Goal: Transaction & Acquisition: Purchase product/service

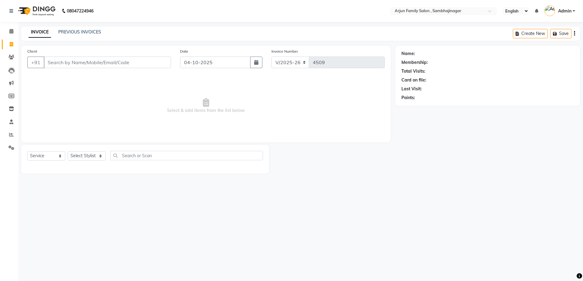
select select "6947"
select select "service"
click at [59, 29] on link "PREVIOUS INVOICES" at bounding box center [79, 31] width 43 height 5
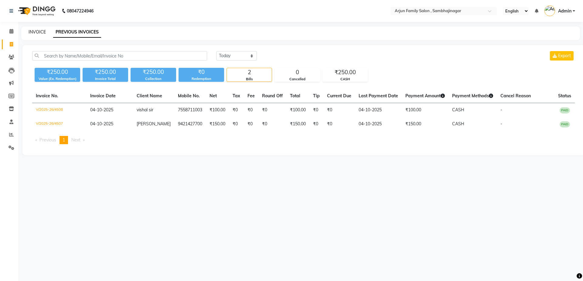
click at [32, 32] on link "INVOICE" at bounding box center [37, 31] width 17 height 5
select select "service"
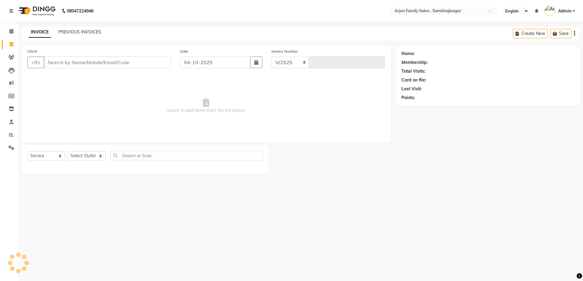
select select "6947"
type input "4509"
click at [107, 66] on input "Client" at bounding box center [107, 63] width 127 height 12
click at [108, 64] on input "Client" at bounding box center [107, 63] width 127 height 12
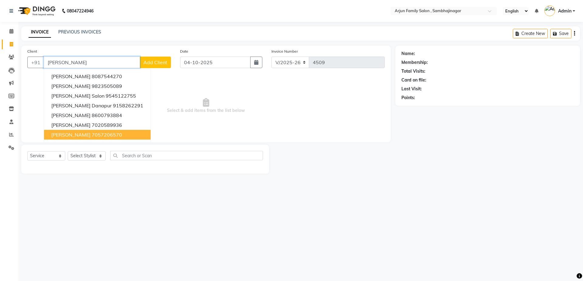
click at [103, 135] on ngb-highlight "7057206570" at bounding box center [107, 135] width 30 height 6
type input "7057206570"
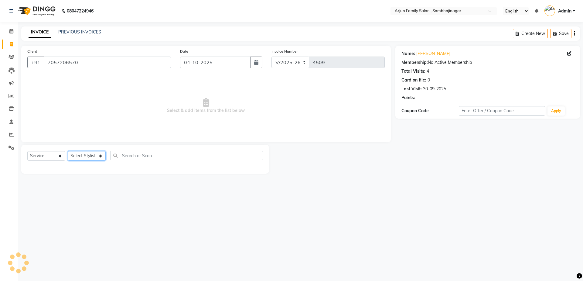
click at [95, 153] on select "Select Stylist arjun [PERSON_NAME] [PERSON_NAME] [PERSON_NAME] [PERSON_NAME]" at bounding box center [87, 155] width 38 height 9
select select "54803"
click at [68, 151] on select "Select Stylist arjun [PERSON_NAME] [PERSON_NAME] [PERSON_NAME] [PERSON_NAME]" at bounding box center [87, 155] width 38 height 9
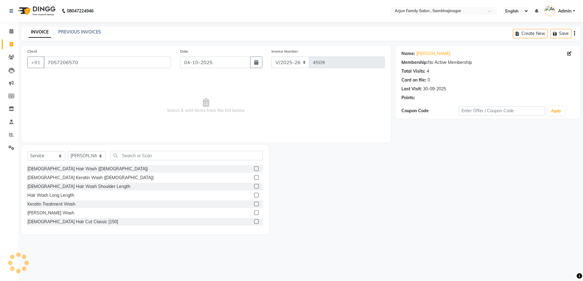
click at [176, 150] on div "Client +91 7057206570 Date 04-10-2025 Invoice Number V/2025 V/2025-26 4509 Sele…" at bounding box center [206, 140] width 379 height 189
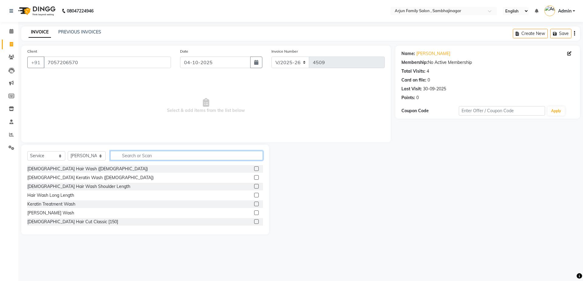
click at [171, 158] on input "text" at bounding box center [186, 155] width 153 height 9
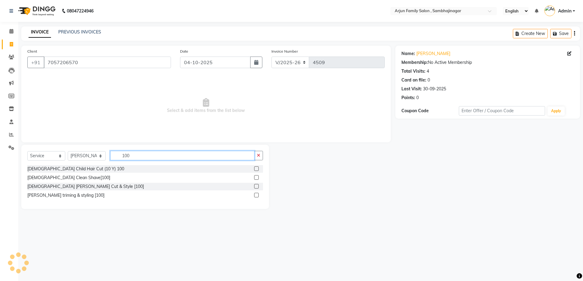
type input "100"
click at [256, 186] on label at bounding box center [256, 186] width 5 height 5
click at [256, 186] on input "checkbox" at bounding box center [256, 186] width 4 height 4
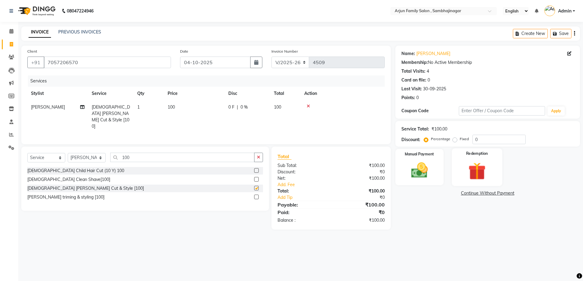
checkbox input "false"
click at [444, 162] on div "Manual Payment" at bounding box center [419, 166] width 50 height 37
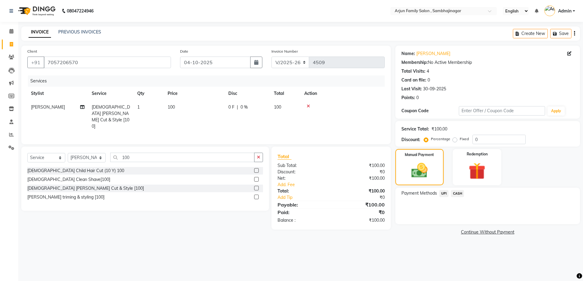
click at [456, 194] on span "CASH" at bounding box center [457, 193] width 13 height 7
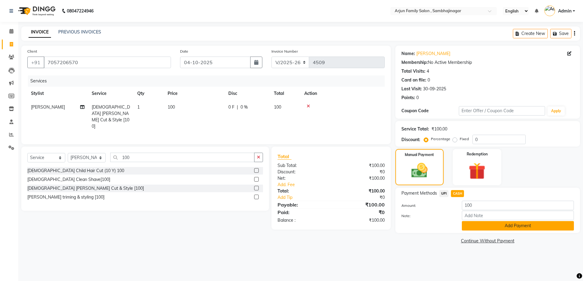
click at [471, 226] on button "Add Payment" at bounding box center [518, 225] width 112 height 9
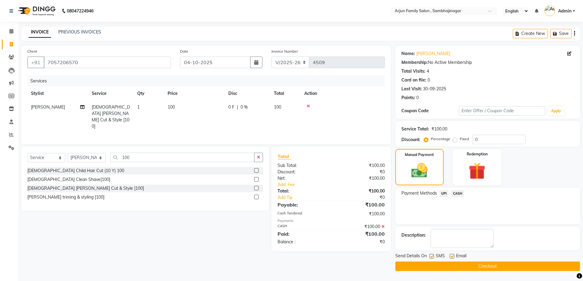
click at [464, 266] on button "Checkout" at bounding box center [488, 265] width 185 height 9
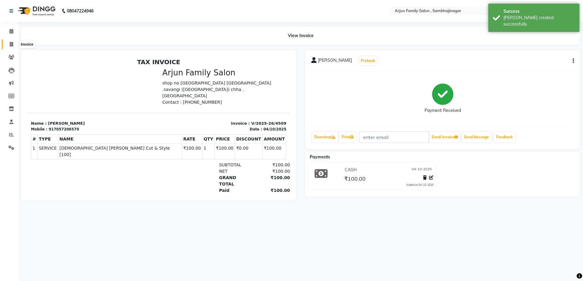
click at [10, 42] on icon at bounding box center [11, 44] width 3 height 5
select select "service"
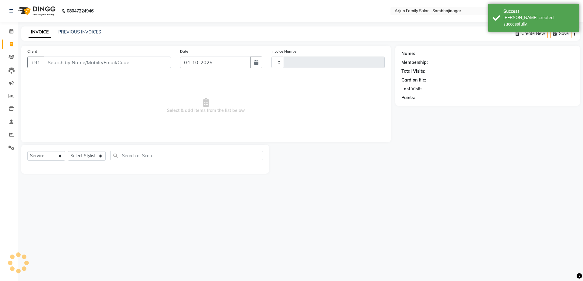
type input "4510"
select select "6947"
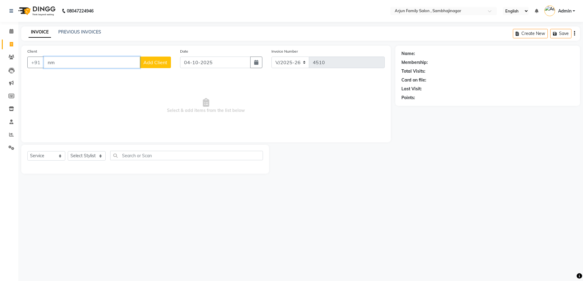
click at [84, 62] on input "nm" at bounding box center [92, 63] width 96 height 12
type input "n"
click at [84, 71] on button "kamlesh sir 9834025 979" at bounding box center [91, 76] width 94 height 10
type input "9834025979"
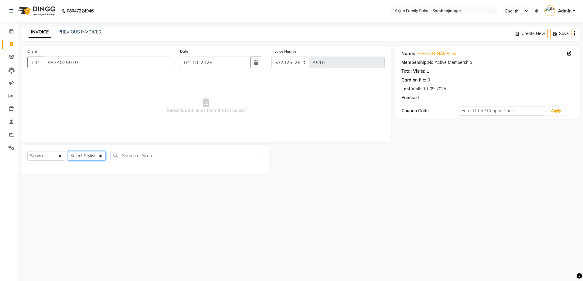
click at [80, 152] on select "Select Stylist arjun [PERSON_NAME] [PERSON_NAME] [PERSON_NAME] [PERSON_NAME]" at bounding box center [87, 155] width 38 height 9
select select "62015"
click at [68, 151] on select "Select Stylist arjun [PERSON_NAME] [PERSON_NAME] [PERSON_NAME] [PERSON_NAME]" at bounding box center [87, 155] width 38 height 9
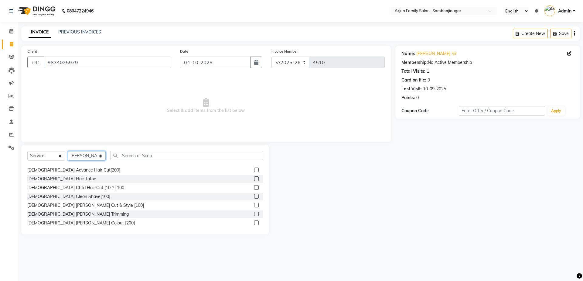
scroll to position [61, 0]
click at [68, 169] on div "[DEMOGRAPHIC_DATA] Advance Hair Cut[200]" at bounding box center [73, 169] width 93 height 6
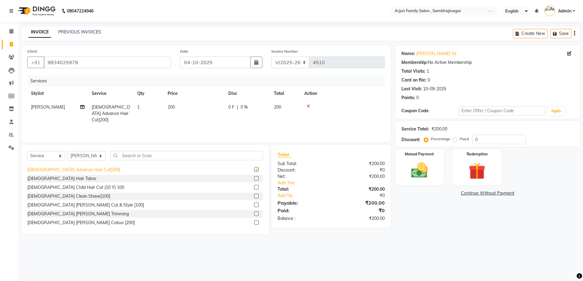
checkbox input "false"
click at [60, 220] on div "[DEMOGRAPHIC_DATA] [PERSON_NAME] Colour [200]" at bounding box center [81, 222] width 108 height 6
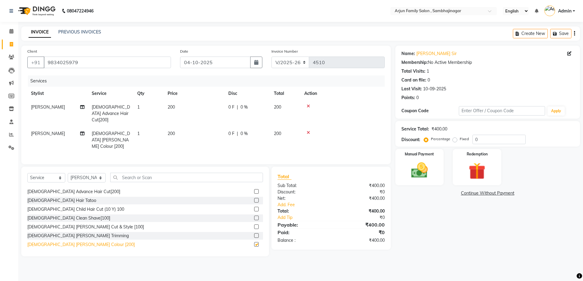
checkbox input "false"
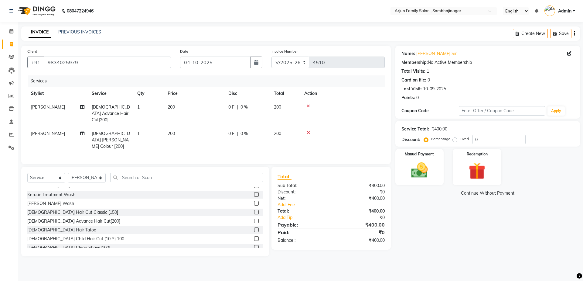
scroll to position [30, 0]
click at [77, 219] on div "[DEMOGRAPHIC_DATA] Advance Hair Cut[200]" at bounding box center [73, 222] width 93 height 6
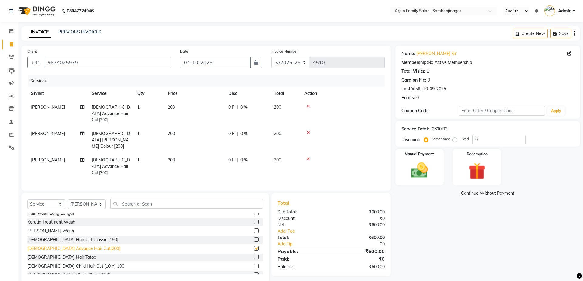
checkbox input "false"
click at [307, 130] on icon at bounding box center [308, 132] width 3 height 4
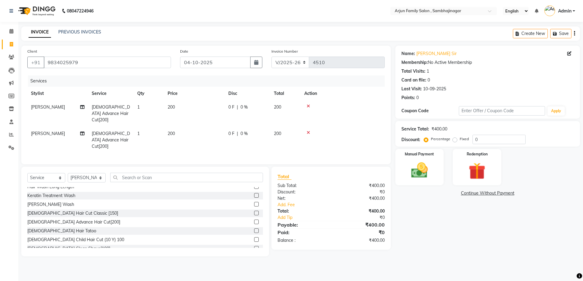
click at [306, 130] on div at bounding box center [342, 132] width 77 height 4
click at [311, 130] on div at bounding box center [342, 132] width 77 height 4
click at [308, 130] on icon at bounding box center [308, 132] width 3 height 4
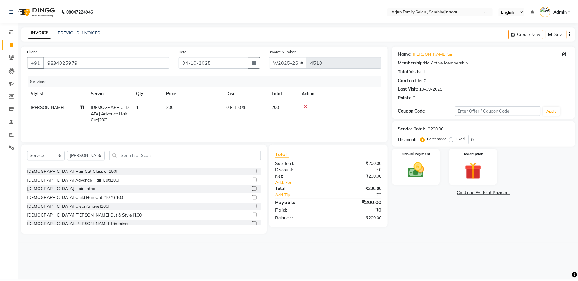
scroll to position [61, 0]
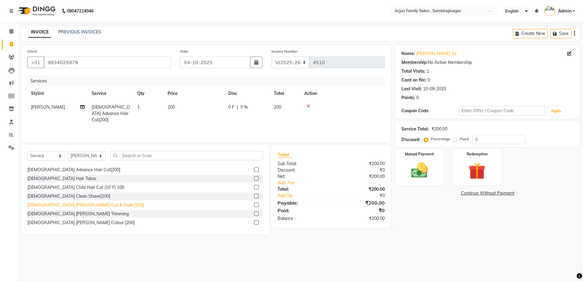
click at [68, 202] on div "[DEMOGRAPHIC_DATA] [PERSON_NAME] Cut & Style [100]" at bounding box center [85, 205] width 117 height 6
checkbox input "false"
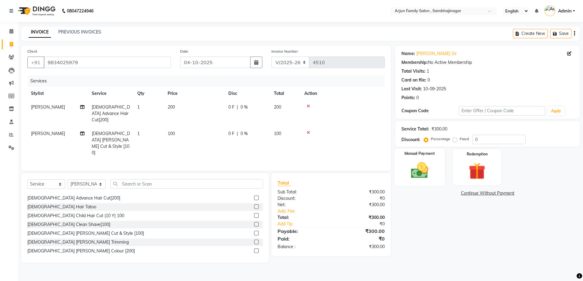
click at [418, 162] on img at bounding box center [420, 170] width 28 height 20
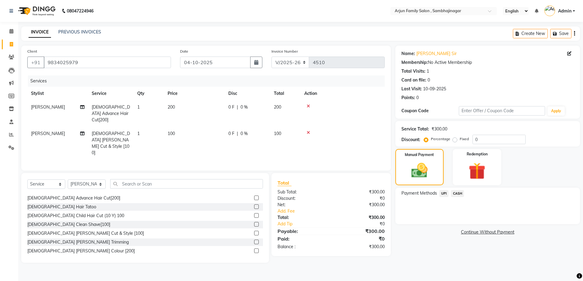
click at [454, 190] on span "CASH" at bounding box center [457, 193] width 13 height 7
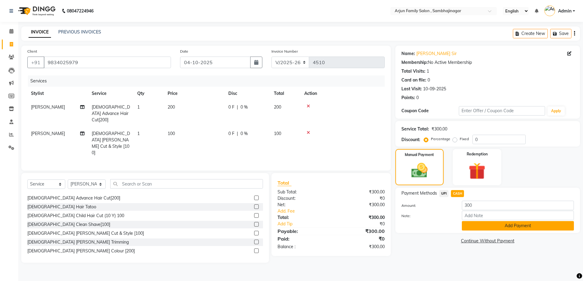
click at [475, 223] on button "Add Payment" at bounding box center [518, 225] width 112 height 9
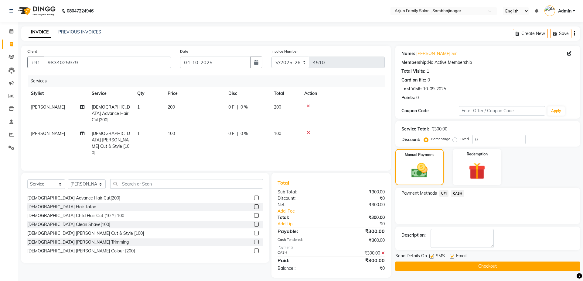
click at [488, 261] on button "Checkout" at bounding box center [488, 265] width 185 height 9
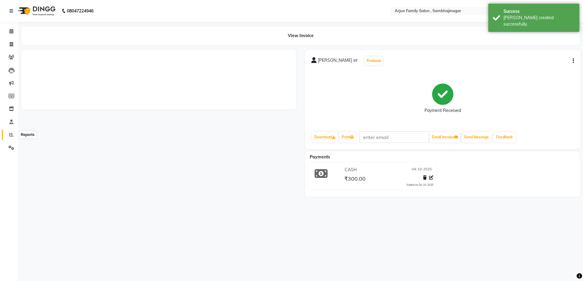
click at [9, 136] on icon at bounding box center [11, 134] width 5 height 5
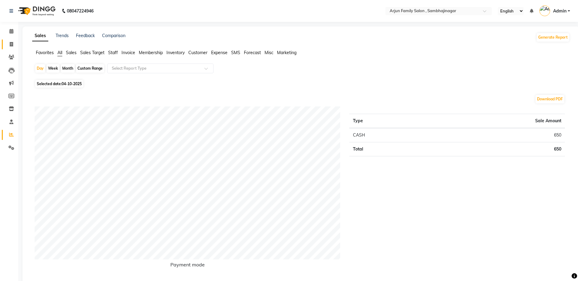
click at [8, 40] on link "Invoice" at bounding box center [9, 44] width 15 height 10
select select "service"
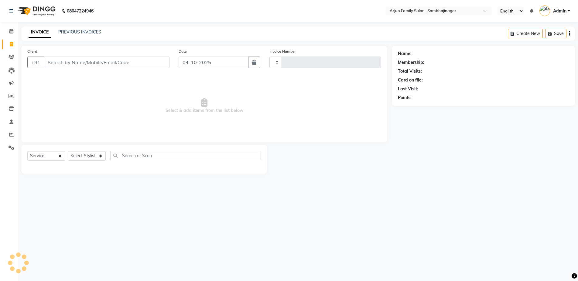
type input "4511"
select select "6947"
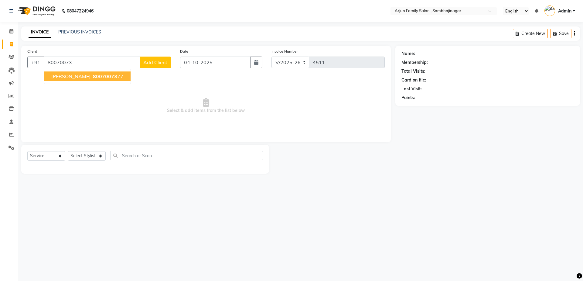
click at [119, 77] on ngb-highlight "80070073 77" at bounding box center [108, 76] width 32 height 6
type input "8007007377"
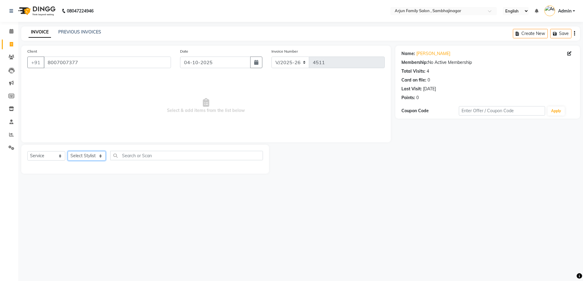
click at [85, 158] on select "Select Stylist arjun [PERSON_NAME] [PERSON_NAME] [PERSON_NAME] [PERSON_NAME]" at bounding box center [87, 155] width 38 height 9
select select "83793"
click at [68, 151] on select "Select Stylist arjun [PERSON_NAME] [PERSON_NAME] [PERSON_NAME] [PERSON_NAME]" at bounding box center [87, 155] width 38 height 9
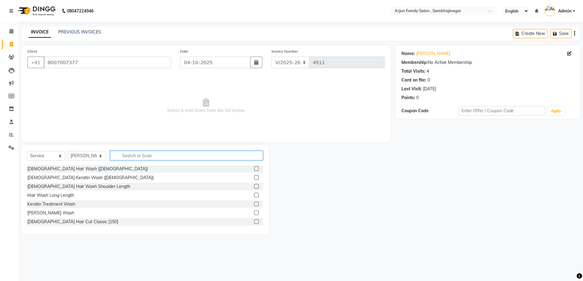
click at [128, 155] on input "text" at bounding box center [186, 155] width 153 height 9
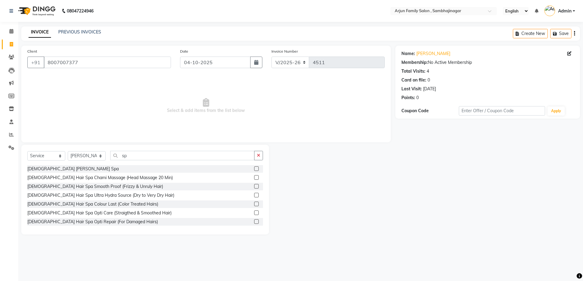
click at [292, 261] on div "08047224946 Select Location × Arjun Family Salon , Sambhajinagar English ENGLIS…" at bounding box center [291, 140] width 583 height 281
drag, startPoint x: 144, startPoint y: 150, endPoint x: 144, endPoint y: 156, distance: 6.1
click at [144, 156] on div "Select Service Product Membership Package Voucher Prepaid Gift Card Select Styl…" at bounding box center [145, 190] width 248 height 90
click at [144, 156] on input "sp" at bounding box center [182, 155] width 144 height 9
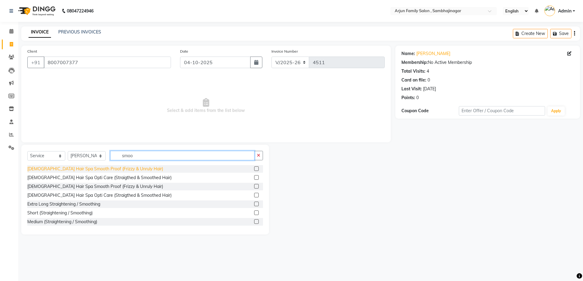
type input "smoo"
click at [64, 168] on div "[DEMOGRAPHIC_DATA] Hair Spa Smooth Proof (Frizzy & Unruly Hair)" at bounding box center [95, 169] width 136 height 6
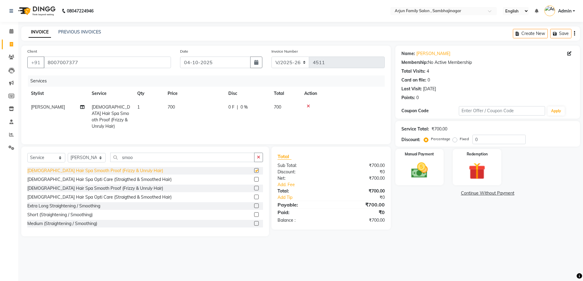
checkbox input "false"
click at [159, 105] on td "1" at bounding box center [149, 116] width 30 height 33
select select "83793"
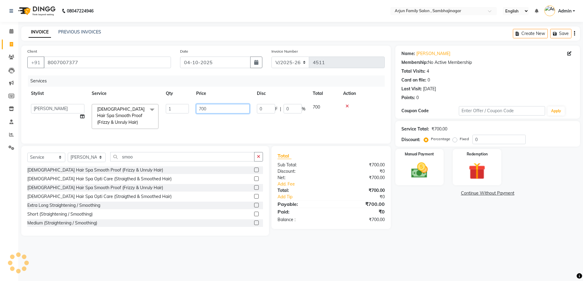
drag, startPoint x: 197, startPoint y: 106, endPoint x: 217, endPoint y: 106, distance: 19.8
click at [202, 106] on input "700" at bounding box center [222, 108] width 53 height 9
click at [217, 106] on input "700" at bounding box center [222, 108] width 53 height 9
type input "7"
type input "800"
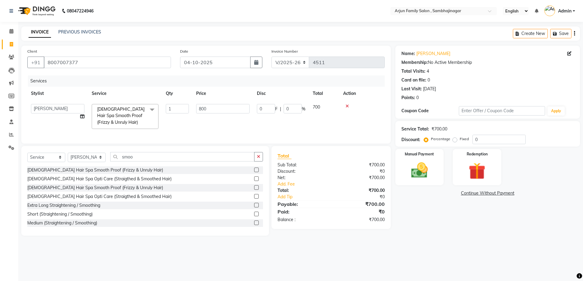
click at [311, 124] on tr "arjun atul ganesh ravan kishor pavan prasad yashvanti Male Hair Spa Smooth Proo…" at bounding box center [206, 116] width 358 height 32
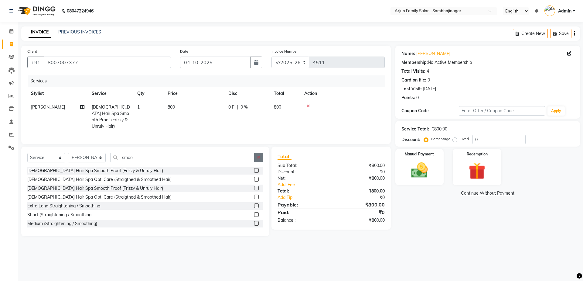
click at [259, 156] on icon "button" at bounding box center [258, 157] width 3 height 4
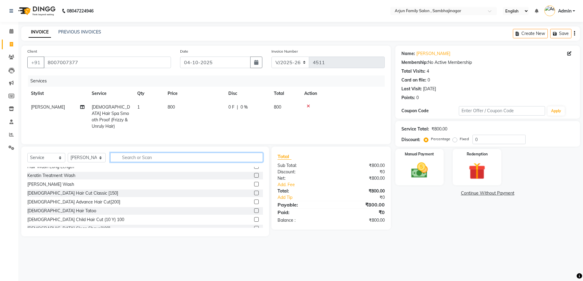
scroll to position [61, 0]
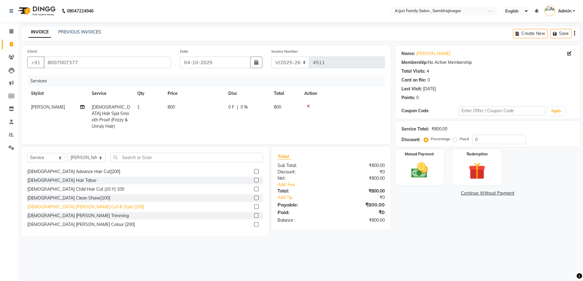
click at [79, 207] on div "[DEMOGRAPHIC_DATA] [PERSON_NAME] Cut & Style [100]" at bounding box center [85, 207] width 117 height 6
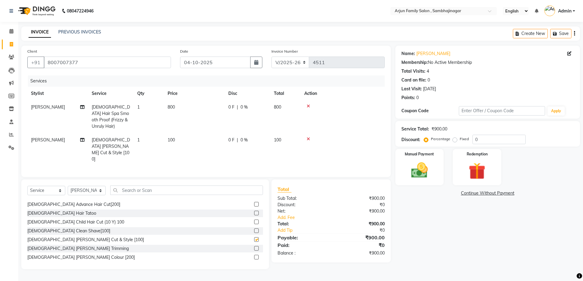
checkbox input "false"
click at [317, 122] on td at bounding box center [343, 116] width 84 height 33
click at [38, 186] on select "Select Service Product Membership Package Voucher Prepaid Gift Card" at bounding box center [46, 190] width 38 height 9
select select "product"
click at [27, 186] on select "Select Service Product Membership Package Voucher Prepaid Gift Card" at bounding box center [46, 190] width 38 height 9
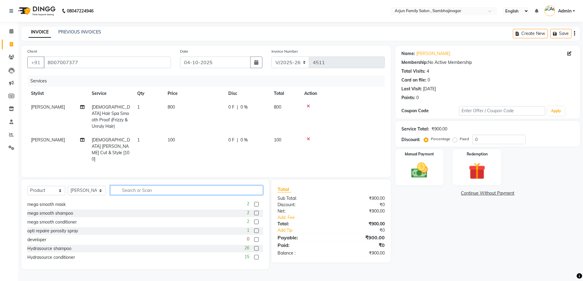
click at [133, 185] on input "text" at bounding box center [186, 189] width 153 height 9
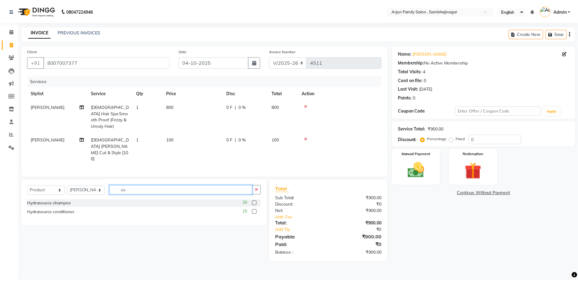
scroll to position [0, 0]
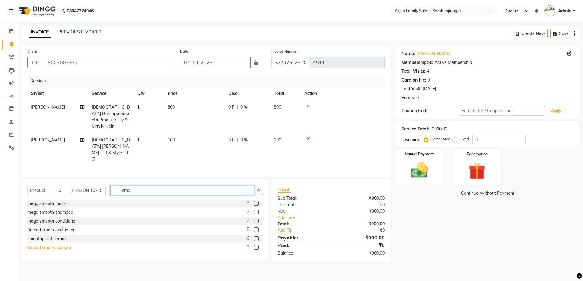
type input "smo"
click at [63, 244] on div "Smoothfroof shampoo" at bounding box center [49, 247] width 44 height 6
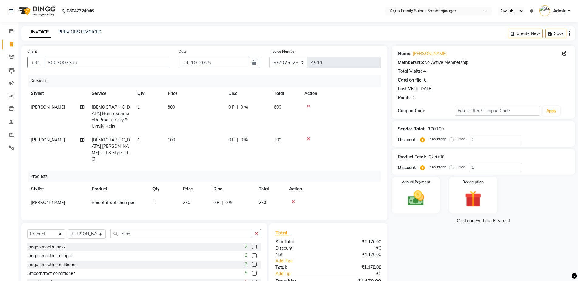
checkbox input "false"
click at [66, 270] on div "Smoothfroof conditioner" at bounding box center [50, 273] width 47 height 6
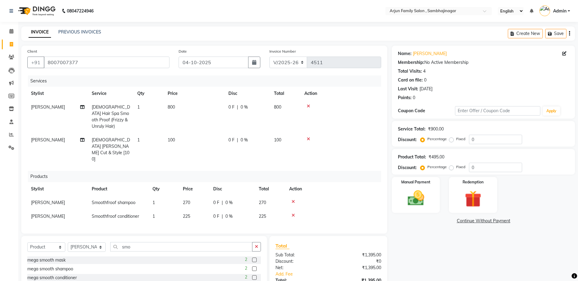
checkbox input "false"
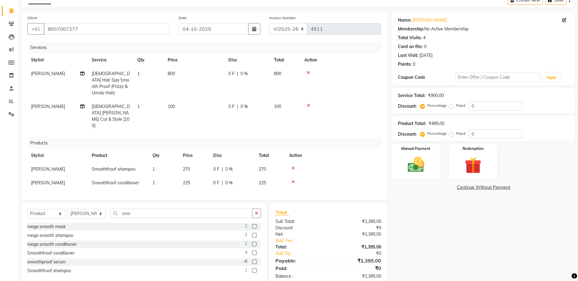
scroll to position [34, 0]
click at [456, 135] on label "Fixed" at bounding box center [460, 132] width 9 height 5
click at [452, 135] on input "Fixed" at bounding box center [453, 133] width 4 height 4
radio input "true"
click at [320, 148] on th "Action" at bounding box center [334, 155] width 96 height 14
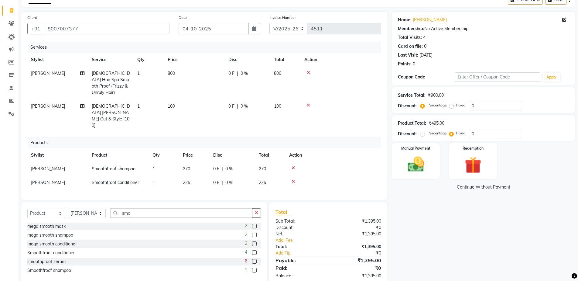
drag, startPoint x: 226, startPoint y: 152, endPoint x: 248, endPoint y: 156, distance: 22.9
click at [226, 166] on span "0 %" at bounding box center [228, 169] width 7 height 6
select select "83793"
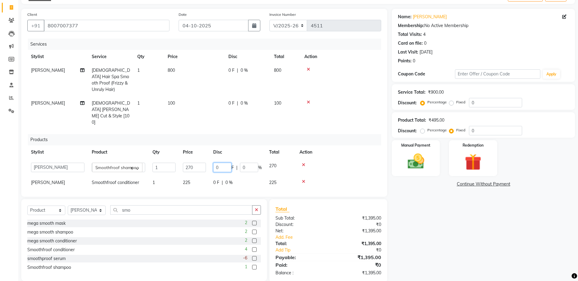
click at [223, 163] on input "0" at bounding box center [222, 167] width 18 height 9
type input "5"
click at [300, 145] on th "Action" at bounding box center [338, 152] width 85 height 14
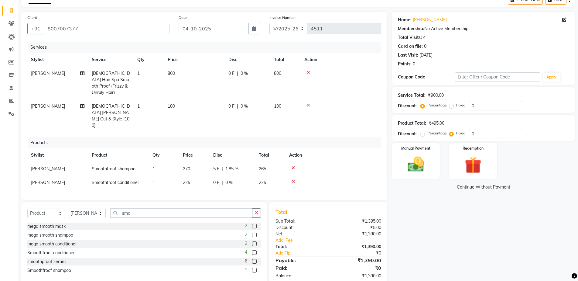
click at [219, 179] on div "0 F | 0 %" at bounding box center [232, 182] width 38 height 6
select select "83793"
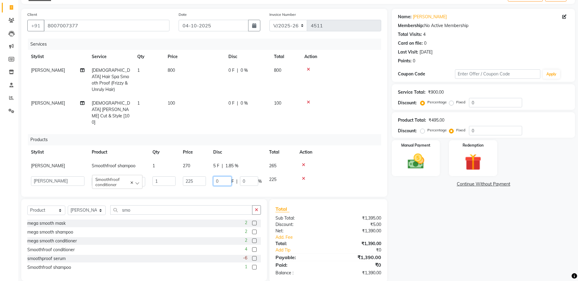
click at [217, 176] on input "0" at bounding box center [222, 180] width 18 height 9
click at [225, 176] on input "0" at bounding box center [222, 180] width 18 height 9
type input "5"
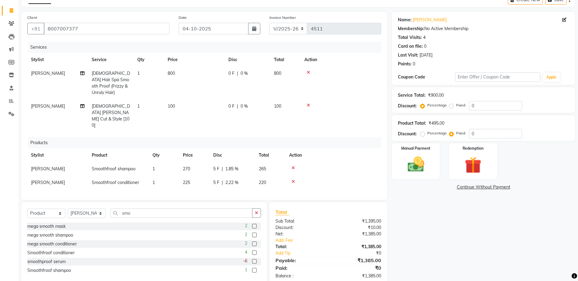
click at [485, 218] on div "Name: Mohammad Patel Membership: No Active Membership Total Visits: 4 Card on f…" at bounding box center [486, 148] width 188 height 273
click at [489, 107] on input "0" at bounding box center [495, 105] width 53 height 9
click at [489, 102] on input "100" at bounding box center [495, 105] width 53 height 9
type input "1"
click at [456, 106] on label "Fixed" at bounding box center [460, 104] width 9 height 5
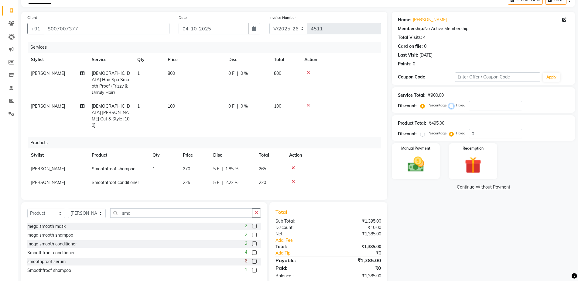
click at [452, 106] on input "Fixed" at bounding box center [453, 105] width 4 height 4
radio input "true"
click at [485, 104] on input "number" at bounding box center [495, 105] width 53 height 9
type input "100"
click at [437, 234] on div "Name: Mohammad Patel Membership: No Active Membership Total Visits: 4 Card on f…" at bounding box center [486, 148] width 188 height 273
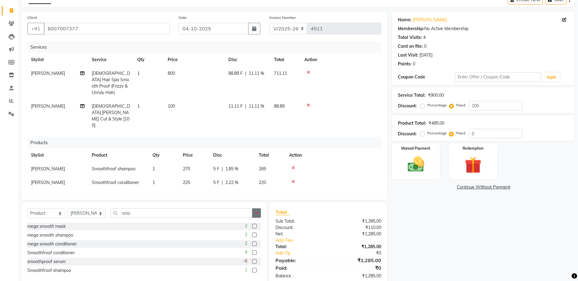
click at [259, 208] on button "button" at bounding box center [256, 212] width 9 height 9
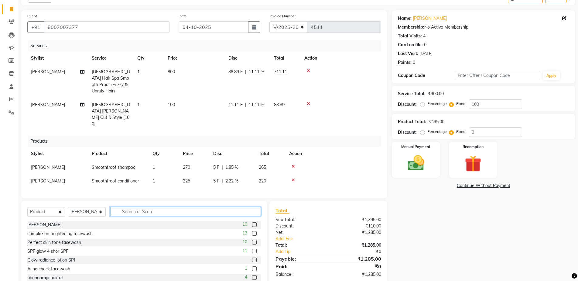
scroll to position [40, 0]
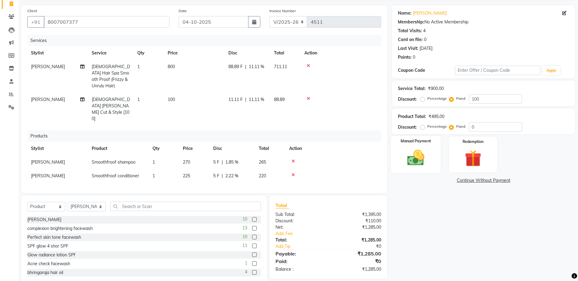
click at [429, 157] on img at bounding box center [416, 158] width 28 height 20
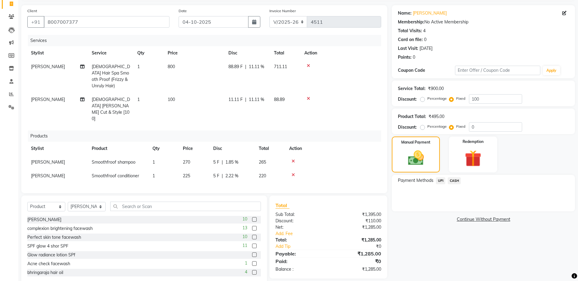
click at [444, 180] on span "UPI" at bounding box center [440, 180] width 9 height 7
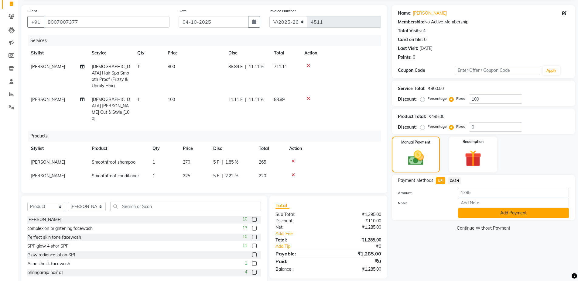
click at [472, 214] on button "Add Payment" at bounding box center [513, 212] width 111 height 9
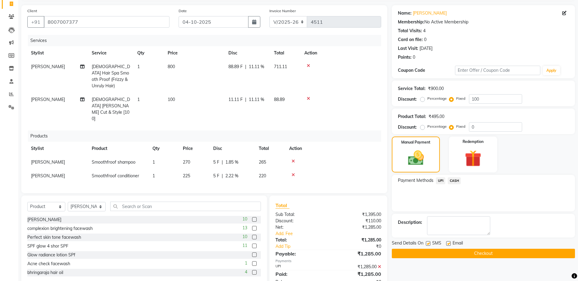
click at [488, 254] on button "Checkout" at bounding box center [483, 253] width 183 height 9
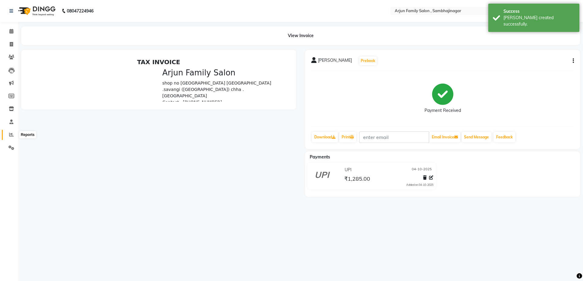
click at [11, 133] on icon at bounding box center [11, 134] width 5 height 5
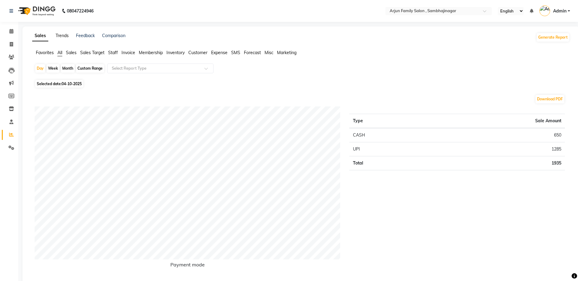
click at [63, 36] on link "Trends" at bounding box center [62, 35] width 13 height 5
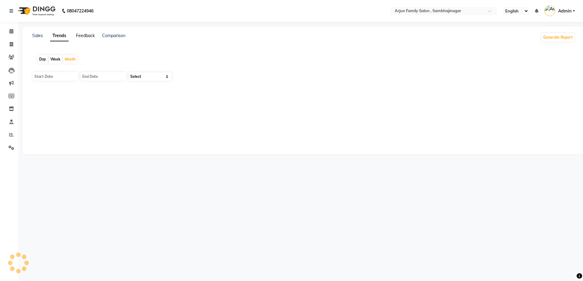
type input "01-10-2025"
type input "31-10-2025"
select select "by_client"
click at [83, 36] on link "Feedback" at bounding box center [85, 35] width 19 height 5
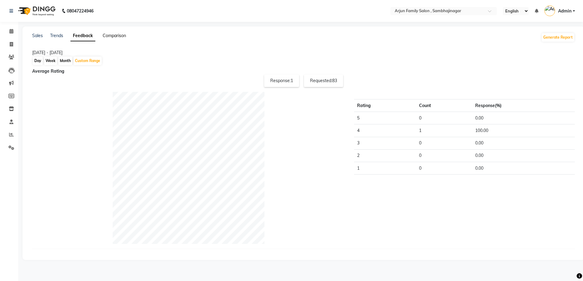
click at [114, 35] on link "Comparison" at bounding box center [114, 35] width 23 height 5
select select "single_date"
select select "single_date_dash"
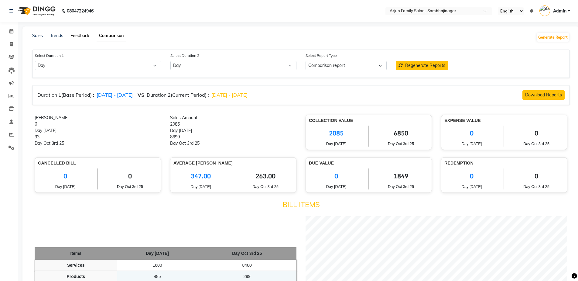
click at [81, 35] on link "Feedback" at bounding box center [79, 35] width 19 height 5
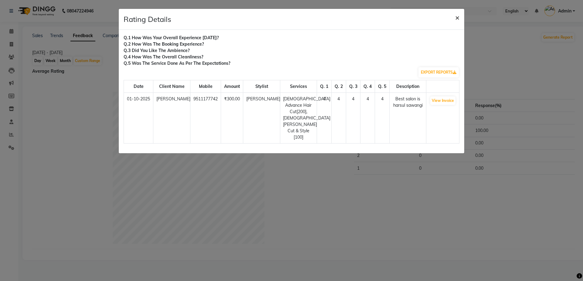
click at [459, 18] on span "×" at bounding box center [457, 17] width 4 height 9
click at [104, 162] on ngb-modal-window "Rating Details × Q.1 How was your overall experience today? Q.2 How was the boo…" at bounding box center [291, 140] width 583 height 281
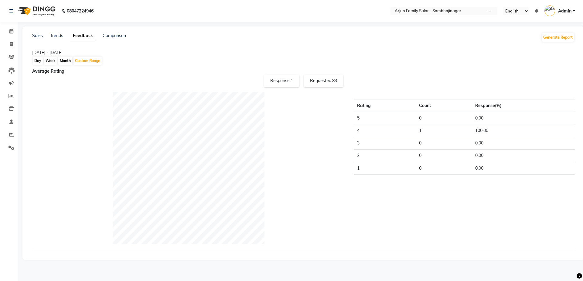
click at [333, 81] on span "83" at bounding box center [334, 80] width 5 height 5
click at [10, 44] on icon at bounding box center [11, 44] width 3 height 5
select select "service"
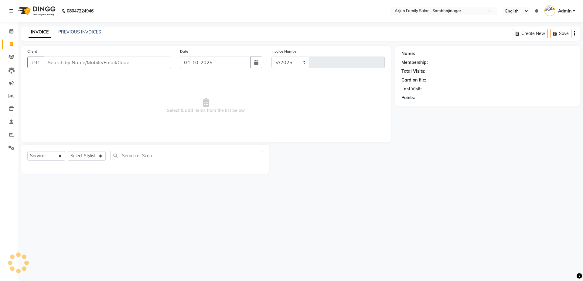
select select "6947"
type input "4513"
click at [84, 31] on link "PREVIOUS INVOICES" at bounding box center [79, 31] width 43 height 5
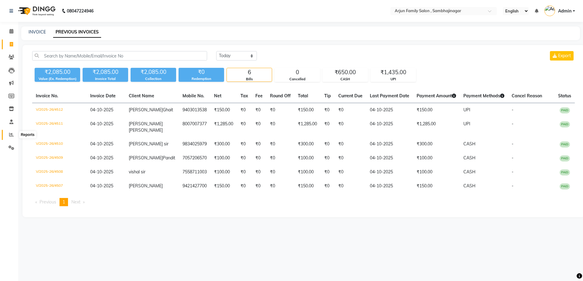
click at [12, 134] on icon at bounding box center [11, 134] width 5 height 5
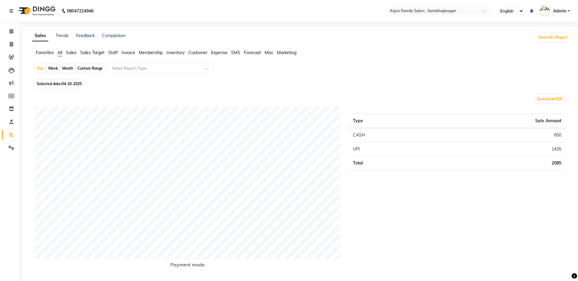
click at [73, 53] on span "Sales" at bounding box center [71, 52] width 11 height 5
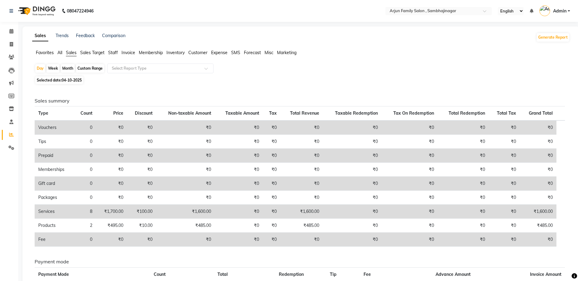
click at [72, 68] on div "Month" at bounding box center [68, 68] width 14 height 9
select select "10"
select select "2025"
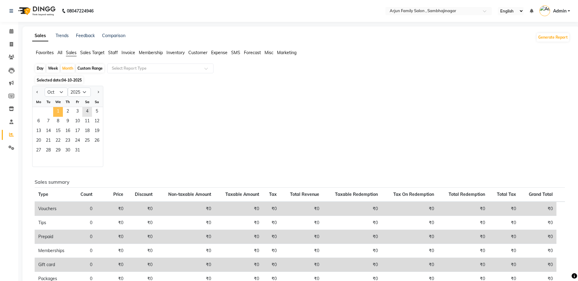
click at [57, 112] on span "1" at bounding box center [58, 112] width 10 height 10
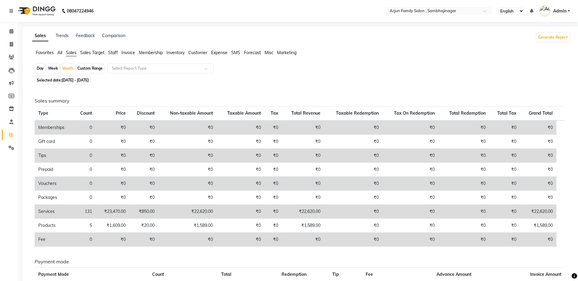
click at [113, 52] on span "Staff" at bounding box center [113, 52] width 10 height 5
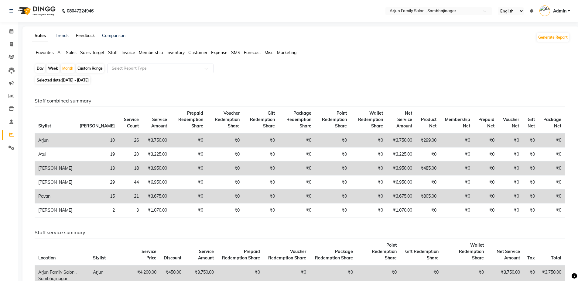
click at [88, 35] on link "Feedback" at bounding box center [85, 35] width 19 height 5
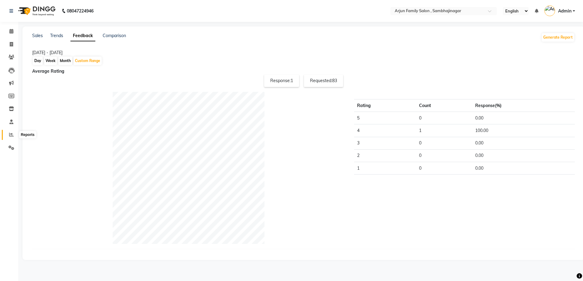
click at [10, 136] on icon at bounding box center [11, 134] width 5 height 5
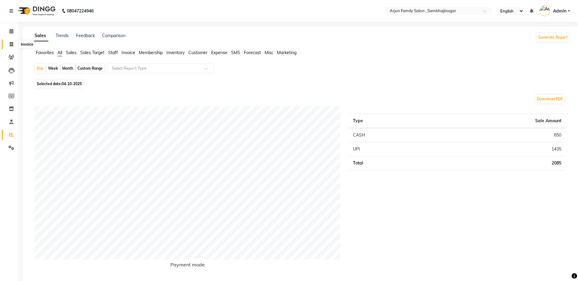
click at [12, 44] on icon at bounding box center [11, 44] width 3 height 5
select select "service"
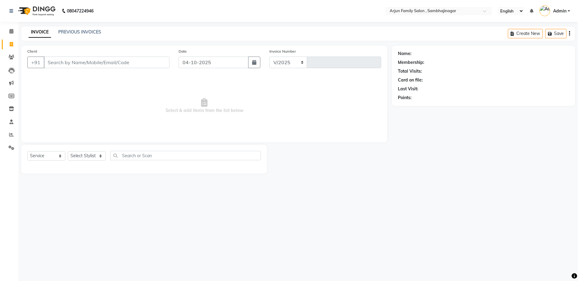
select select "6947"
type input "4513"
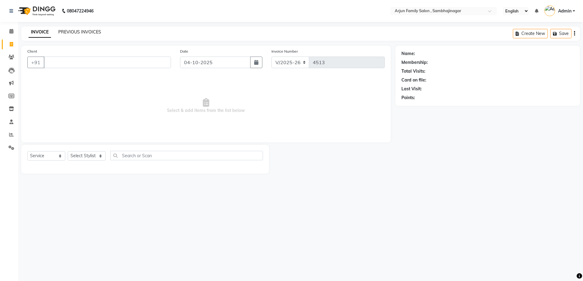
click at [82, 30] on link "PREVIOUS INVOICES" at bounding box center [79, 31] width 43 height 5
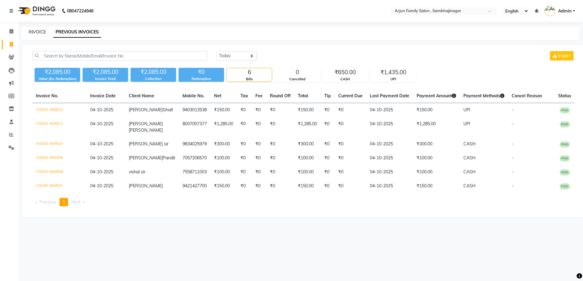
click at [37, 33] on link "INVOICE" at bounding box center [37, 31] width 17 height 5
select select "service"
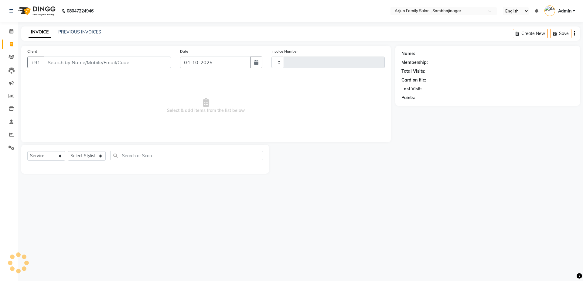
type input "4513"
select select "6947"
click at [11, 43] on icon at bounding box center [11, 44] width 3 height 5
select select "service"
type input "4513"
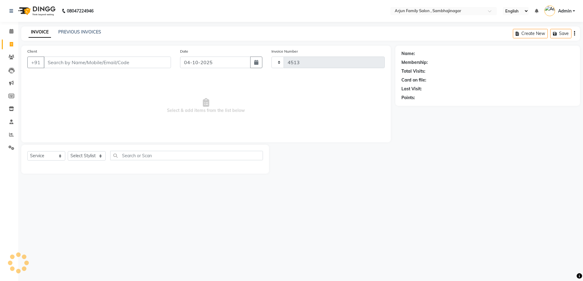
select select "6947"
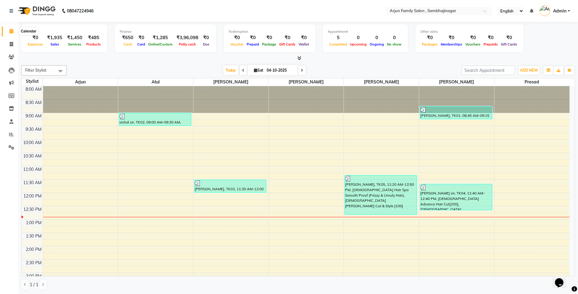
click at [12, 34] on span at bounding box center [11, 31] width 11 height 7
click at [8, 31] on span at bounding box center [11, 31] width 11 height 7
click at [9, 47] on span at bounding box center [11, 44] width 11 height 7
select select "service"
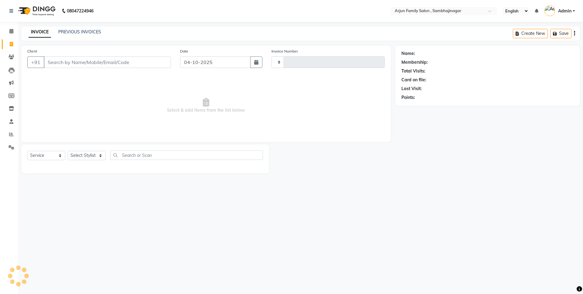
type input "4512"
select select "6947"
click at [60, 65] on input "Client" at bounding box center [107, 63] width 127 height 12
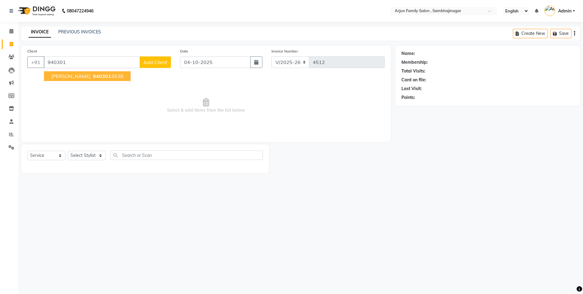
click at [72, 76] on span "Rameshwar Ghait" at bounding box center [70, 76] width 39 height 6
type input "9403013538"
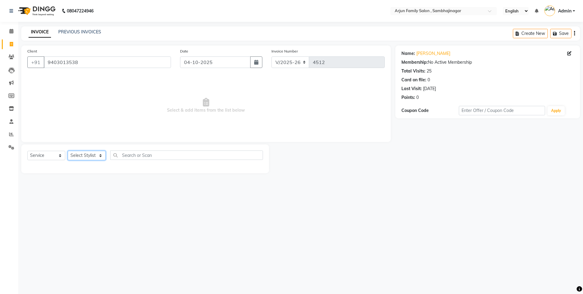
click at [98, 154] on select "Select Stylist arjun [PERSON_NAME] [PERSON_NAME] [PERSON_NAME] [PERSON_NAME]" at bounding box center [87, 155] width 38 height 9
select select "54803"
click at [68, 151] on select "Select Stylist arjun [PERSON_NAME] [PERSON_NAME] [PERSON_NAME] [PERSON_NAME]" at bounding box center [87, 155] width 38 height 9
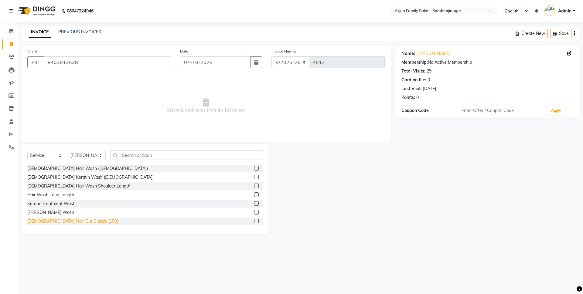
click at [79, 224] on div "[DEMOGRAPHIC_DATA] Hair Cut Classic [150]" at bounding box center [72, 221] width 91 height 6
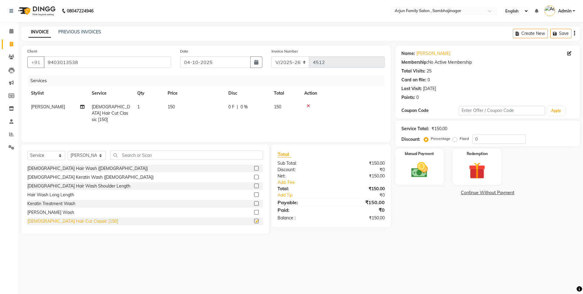
checkbox input "false"
click at [412, 178] on img at bounding box center [420, 170] width 28 height 20
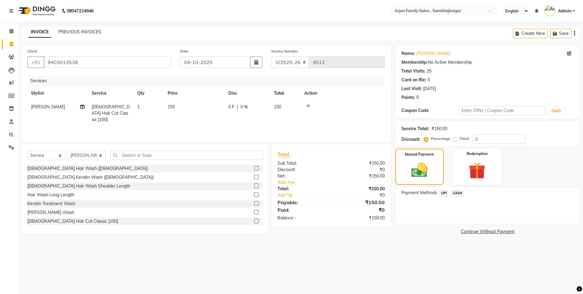
click at [443, 192] on span "UPI" at bounding box center [444, 193] width 9 height 7
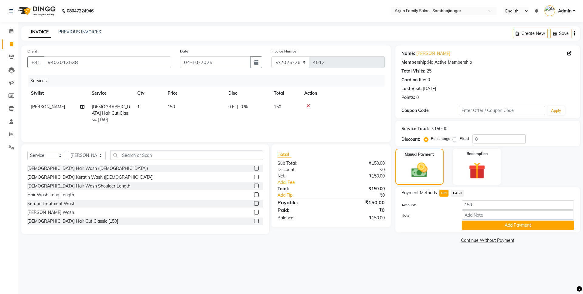
drag, startPoint x: 475, startPoint y: 227, endPoint x: 461, endPoint y: 223, distance: 14.3
click at [475, 227] on button "Add Payment" at bounding box center [518, 225] width 112 height 9
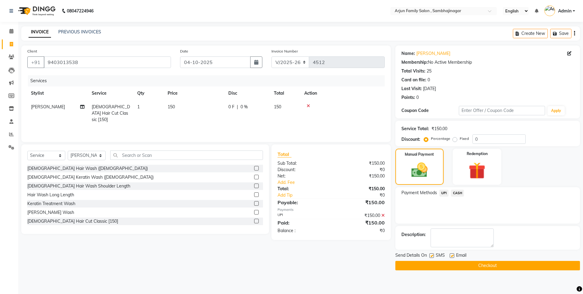
click at [457, 262] on button "Checkout" at bounding box center [488, 265] width 185 height 9
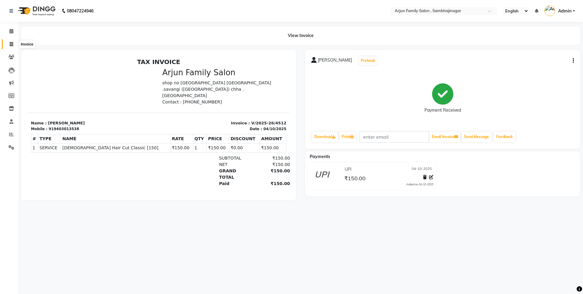
drag, startPoint x: 10, startPoint y: 42, endPoint x: 43, endPoint y: 19, distance: 39.6
click at [10, 42] on icon at bounding box center [11, 44] width 3 height 5
select select "service"
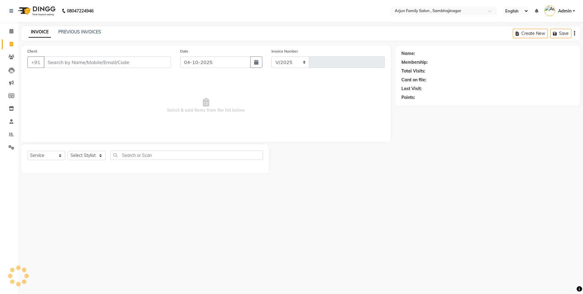
select select "6947"
type input "4513"
click at [87, 30] on link "PREVIOUS INVOICES" at bounding box center [79, 31] width 43 height 5
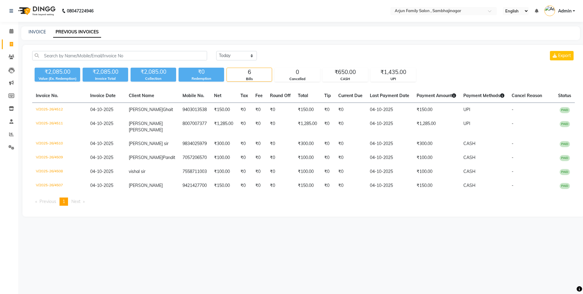
click at [31, 28] on div "INVOICE PREVIOUS INVOICES" at bounding box center [300, 33] width 559 height 14
click at [33, 33] on link "INVOICE" at bounding box center [37, 31] width 17 height 5
select select "service"
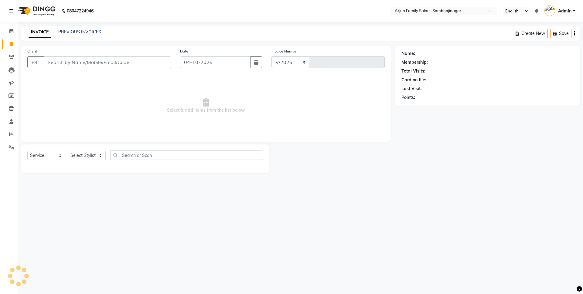
select select "6947"
type input "4513"
click at [11, 32] on icon at bounding box center [11, 31] width 4 height 5
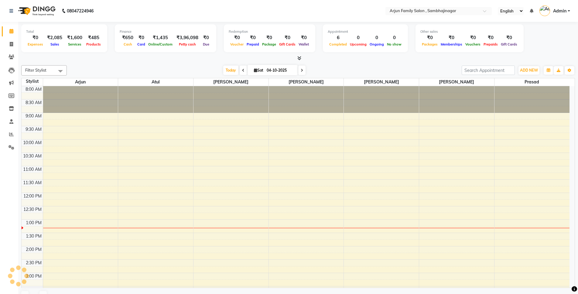
scroll to position [134, 0]
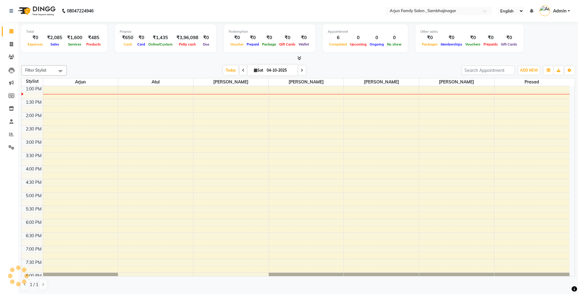
click at [0, 197] on div "Calendar Invoice Clients Leads Marketing Members Inventory Staff Reports Settin…" at bounding box center [41, 151] width 82 height 268
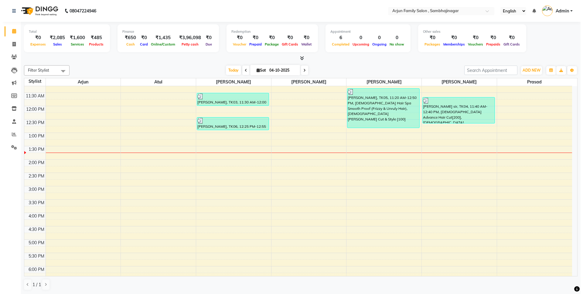
scroll to position [12, 0]
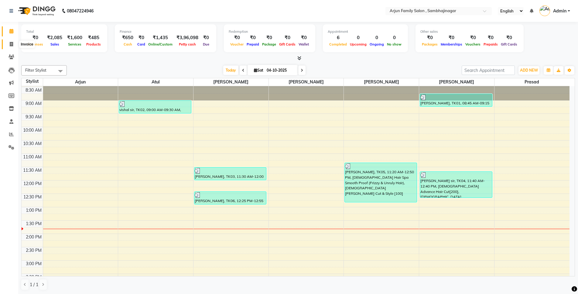
click at [10, 42] on icon at bounding box center [11, 44] width 3 height 5
select select "service"
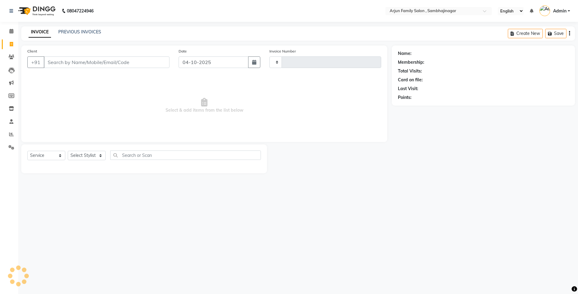
type input "4513"
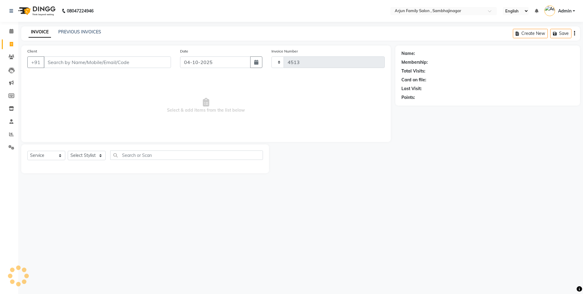
select select "6947"
click at [74, 34] on link "PREVIOUS INVOICES" at bounding box center [79, 31] width 43 height 5
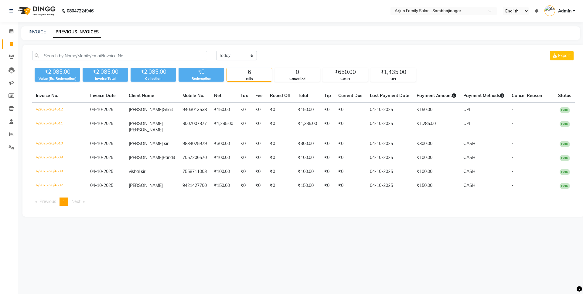
click at [23, 45] on main "INVOICE PREVIOUS INVOICES Today Yesterday Custom Range Export ₹2,085.00 Value (…" at bounding box center [300, 126] width 565 height 200
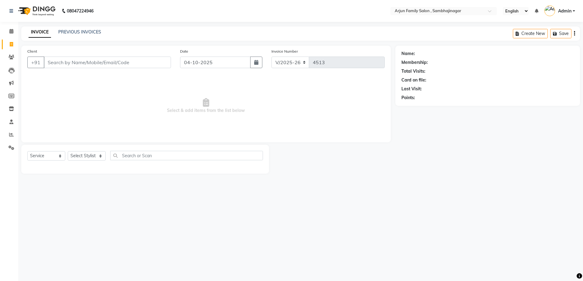
select select "6947"
select select "service"
click at [59, 63] on input "Client" at bounding box center [107, 63] width 127 height 12
click at [105, 63] on input "97301650" at bounding box center [92, 63] width 96 height 12
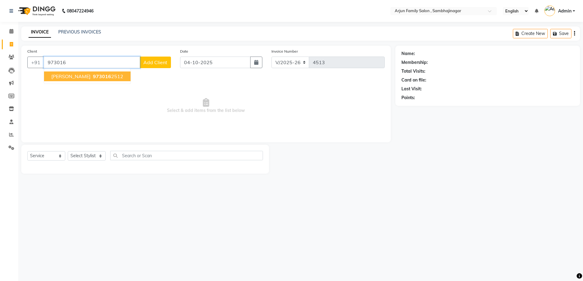
click at [111, 78] on span "973016" at bounding box center [102, 76] width 18 height 6
type input "9730162512"
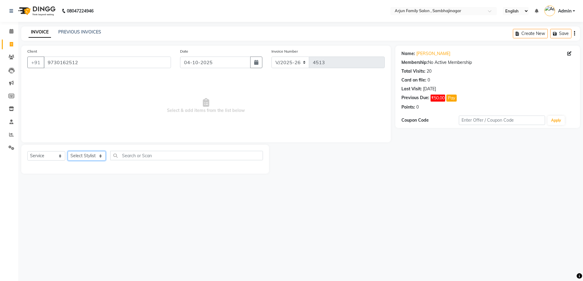
click at [83, 153] on select "Select Stylist arjun [PERSON_NAME] [PERSON_NAME] [PERSON_NAME] [PERSON_NAME]" at bounding box center [87, 155] width 38 height 9
select select "62015"
click at [68, 151] on select "Select Stylist arjun [PERSON_NAME] [PERSON_NAME] [PERSON_NAME] [PERSON_NAME]" at bounding box center [87, 155] width 38 height 9
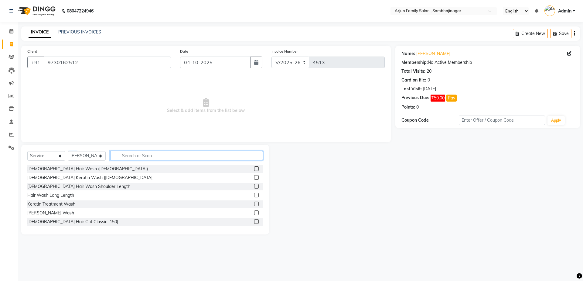
click at [153, 155] on input "text" at bounding box center [186, 155] width 153 height 9
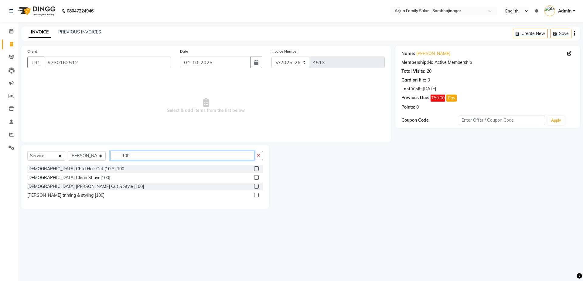
type input "100"
click at [256, 185] on label at bounding box center [256, 186] width 5 height 5
click at [256, 185] on input "checkbox" at bounding box center [256, 186] width 4 height 4
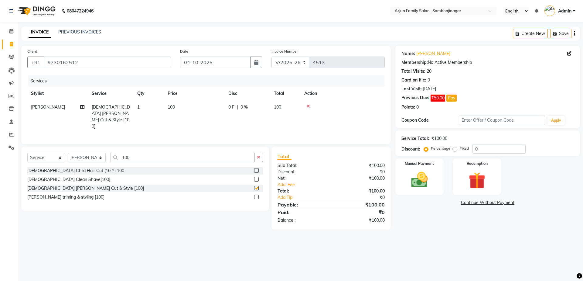
checkbox input "false"
click at [420, 179] on img at bounding box center [420, 180] width 28 height 20
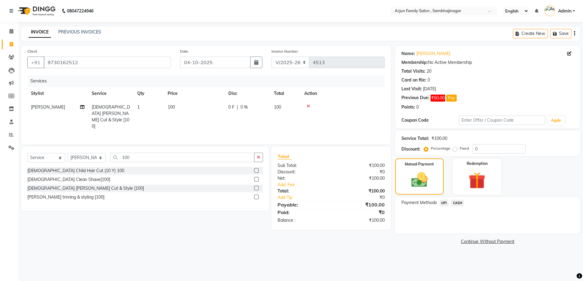
click at [459, 202] on span "CASH" at bounding box center [457, 202] width 13 height 7
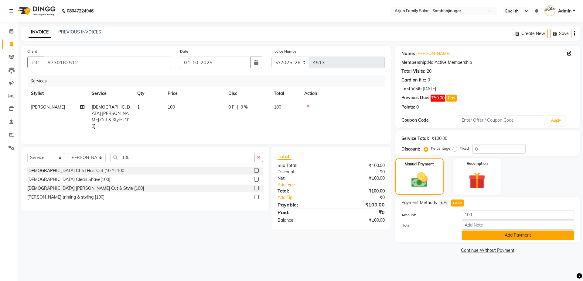
click at [514, 236] on button "Add Payment" at bounding box center [518, 234] width 112 height 9
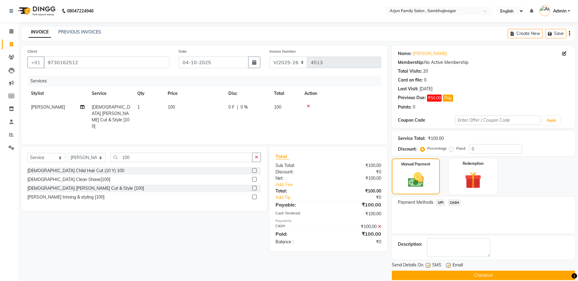
click at [496, 273] on button "Checkout" at bounding box center [483, 274] width 183 height 9
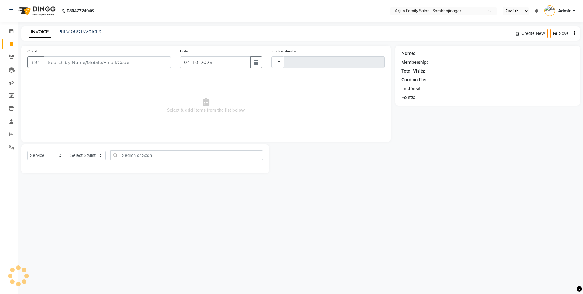
select select "service"
type input "4514"
click at [62, 60] on input "Client" at bounding box center [107, 63] width 127 height 12
select select "6947"
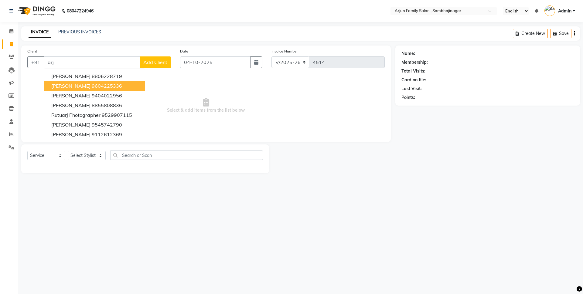
click at [80, 88] on span "[PERSON_NAME]" at bounding box center [70, 86] width 39 height 6
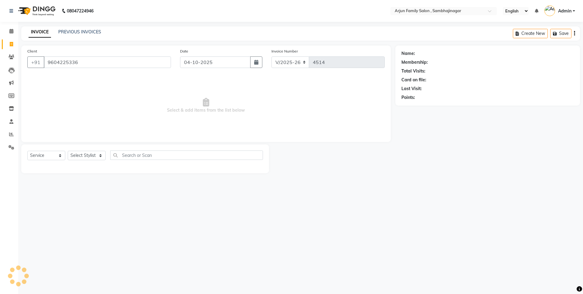
type input "9604225336"
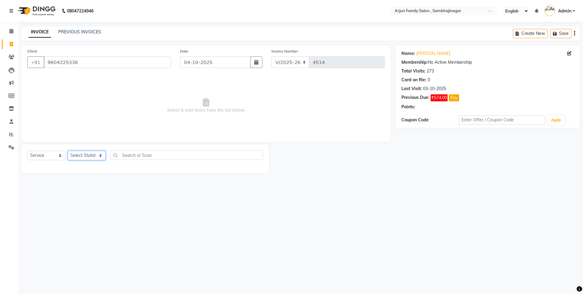
click at [86, 156] on select "Select Stylist arjun [PERSON_NAME] [PERSON_NAME] [PERSON_NAME] [PERSON_NAME]" at bounding box center [87, 155] width 38 height 9
select select "83793"
click at [68, 151] on select "Select Stylist arjun [PERSON_NAME] [PERSON_NAME] [PERSON_NAME] [PERSON_NAME]" at bounding box center [87, 155] width 38 height 9
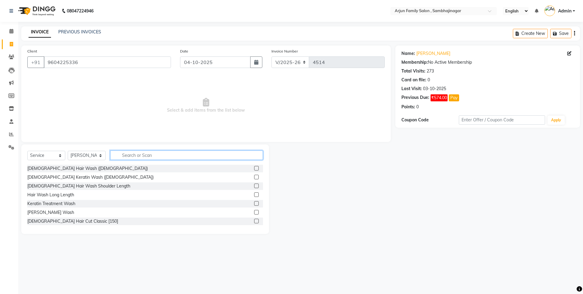
click at [138, 151] on input "text" at bounding box center [186, 155] width 153 height 9
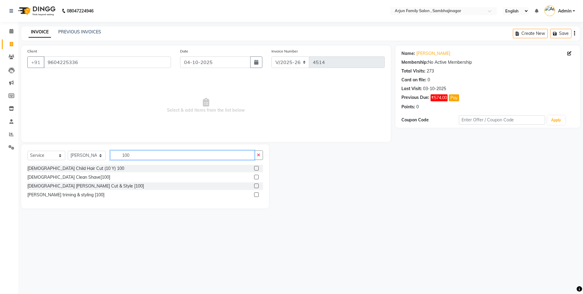
type input "100"
click at [256, 185] on label at bounding box center [256, 186] width 5 height 5
click at [256, 185] on input "checkbox" at bounding box center [256, 186] width 4 height 4
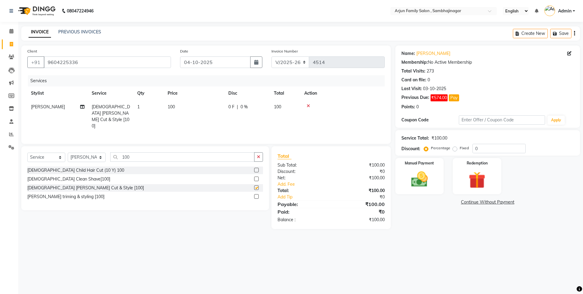
checkbox input "false"
click at [418, 176] on img at bounding box center [420, 180] width 28 height 20
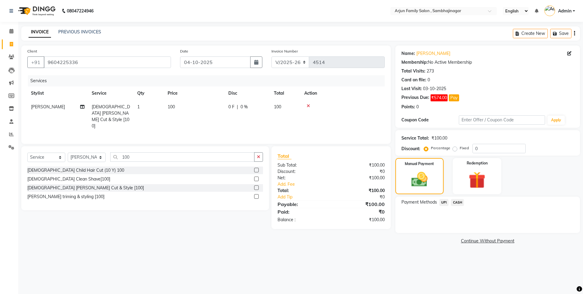
click at [444, 203] on span "UPI" at bounding box center [444, 202] width 9 height 7
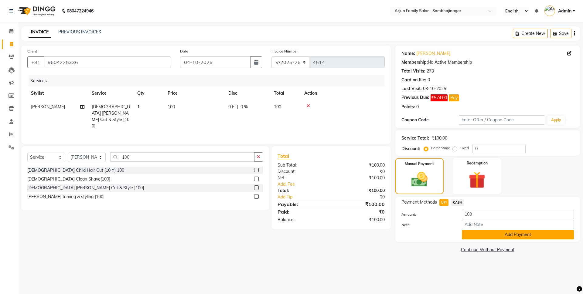
click at [513, 233] on button "Add Payment" at bounding box center [518, 234] width 112 height 9
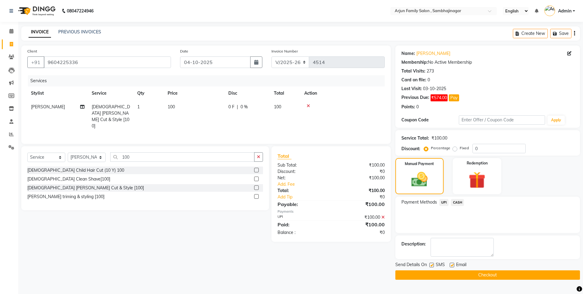
click at [498, 275] on button "Checkout" at bounding box center [488, 275] width 185 height 9
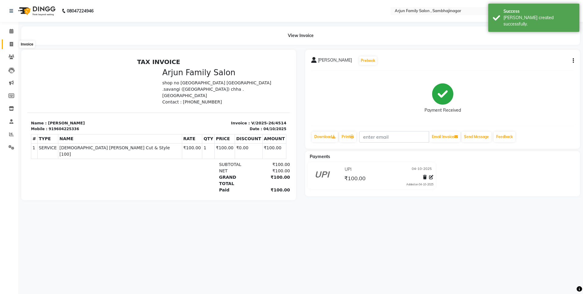
click at [10, 42] on icon at bounding box center [11, 44] width 3 height 5
select select "service"
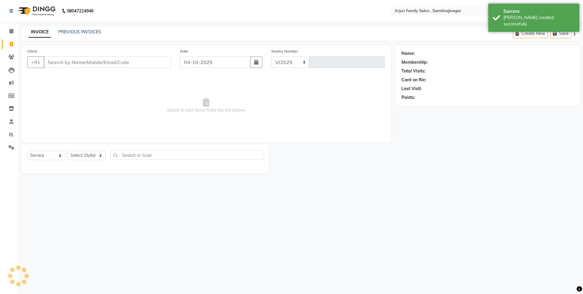
select select "6947"
type input "4515"
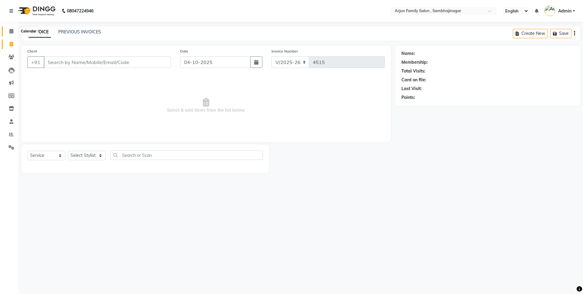
click at [12, 28] on span at bounding box center [11, 31] width 11 height 7
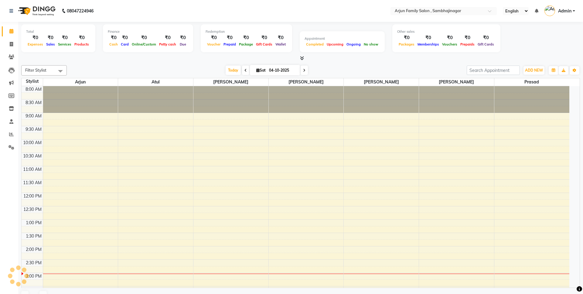
click at [26, 9] on img at bounding box center [36, 10] width 42 height 17
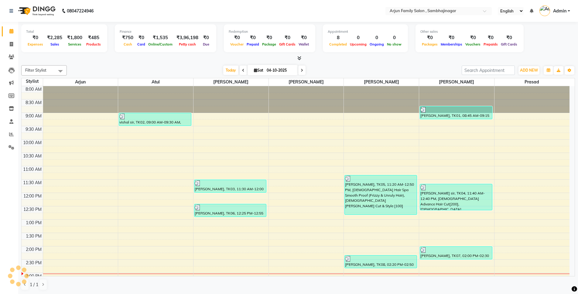
click at [26, 9] on img at bounding box center [36, 10] width 42 height 17
click at [11, 43] on icon at bounding box center [11, 44] width 3 height 5
select select "service"
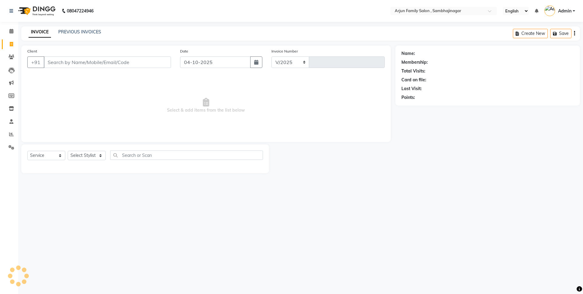
select select "6947"
type input "4515"
click at [65, 67] on input "Client" at bounding box center [107, 63] width 127 height 12
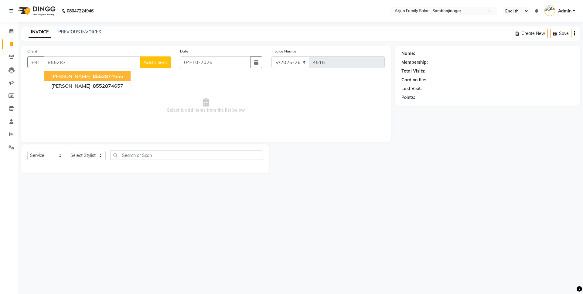
click at [71, 78] on span "mujeep patel" at bounding box center [70, 76] width 39 height 6
type input "8552874656"
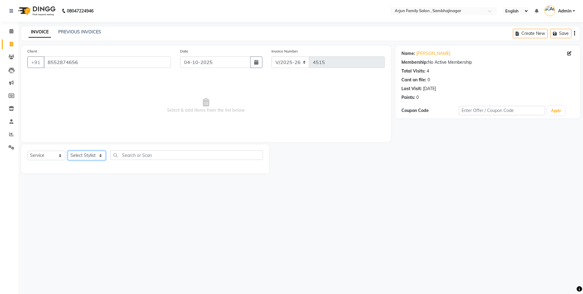
click at [88, 153] on select "Select Stylist arjun [PERSON_NAME] [PERSON_NAME] [PERSON_NAME] [PERSON_NAME]" at bounding box center [87, 155] width 38 height 9
select select "54803"
click at [68, 151] on select "Select Stylist arjun [PERSON_NAME] [PERSON_NAME] [PERSON_NAME] [PERSON_NAME]" at bounding box center [87, 155] width 38 height 9
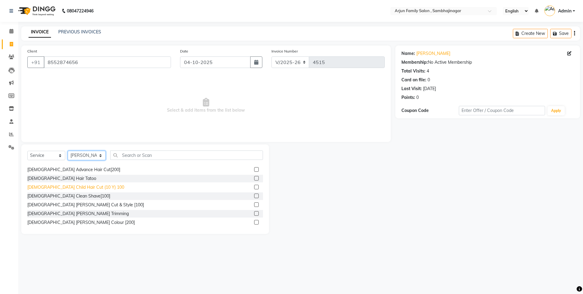
scroll to position [61, 0]
click at [66, 204] on div "[DEMOGRAPHIC_DATA] [PERSON_NAME] Cut & Style [100]" at bounding box center [85, 205] width 117 height 6
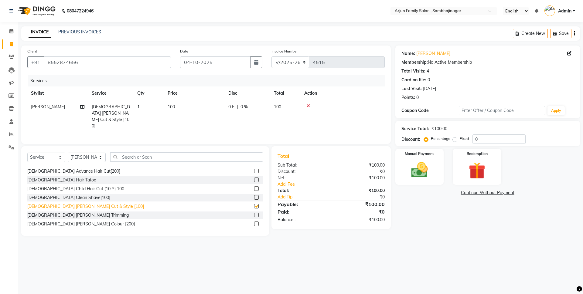
checkbox input "false"
click at [413, 174] on img at bounding box center [420, 170] width 28 height 20
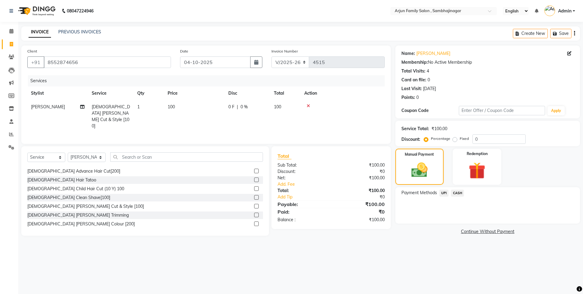
click at [444, 192] on span "UPI" at bounding box center [444, 193] width 9 height 7
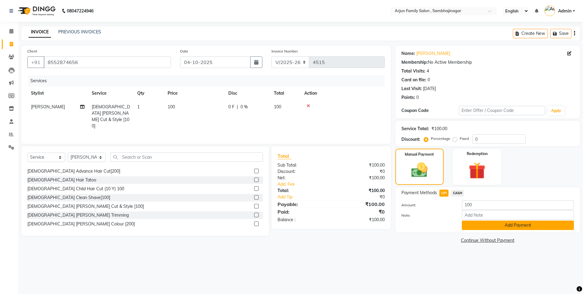
click at [472, 225] on button "Add Payment" at bounding box center [518, 225] width 112 height 9
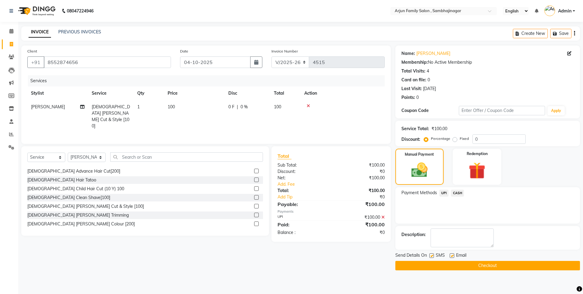
click at [472, 268] on button "Checkout" at bounding box center [488, 265] width 185 height 9
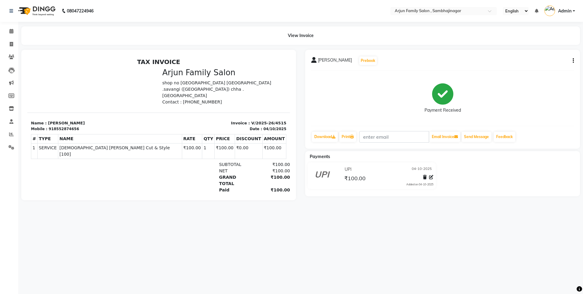
click at [473, 267] on div "08047224946 Select Location × Arjun Family Salon , Sambhajinagar English ENGLIS…" at bounding box center [291, 147] width 583 height 294
click at [469, 264] on div "08047224946 Select Location × Arjun Family Salon , Sambhajinagar English ENGLIS…" at bounding box center [291, 147] width 583 height 294
click at [468, 263] on div "08047224946 Select Location × Arjun Family Salon , Sambhajinagar English ENGLIS…" at bounding box center [291, 147] width 583 height 294
click at [12, 133] on icon at bounding box center [11, 134] width 5 height 5
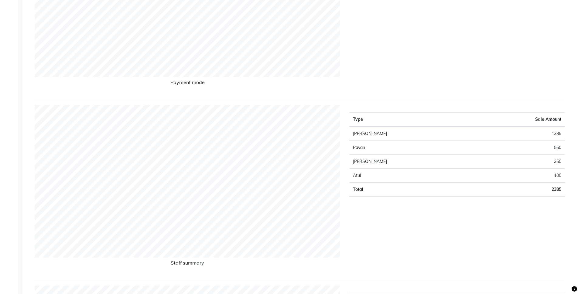
scroll to position [182, 0]
drag, startPoint x: 526, startPoint y: 153, endPoint x: 532, endPoint y: 158, distance: 8.2
drag, startPoint x: 532, startPoint y: 158, endPoint x: 410, endPoint y: 36, distance: 172.7
click at [410, 36] on div "Type Sale Amount CASH 750 UPI 1635 Total 2385" at bounding box center [457, 9] width 225 height 171
drag, startPoint x: 473, startPoint y: 164, endPoint x: 435, endPoint y: 4, distance: 164.4
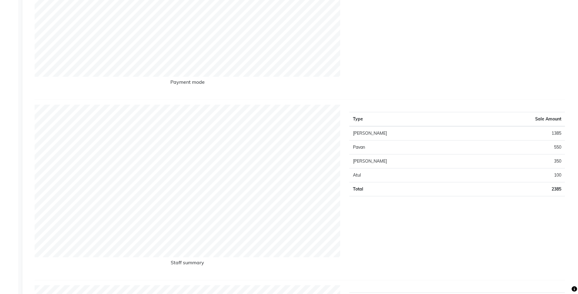
drag, startPoint x: 435, startPoint y: 4, endPoint x: 416, endPoint y: 12, distance: 21.6
click at [416, 12] on div "Type Sale Amount CASH 750 UPI 1635 Total 2385" at bounding box center [457, 9] width 225 height 171
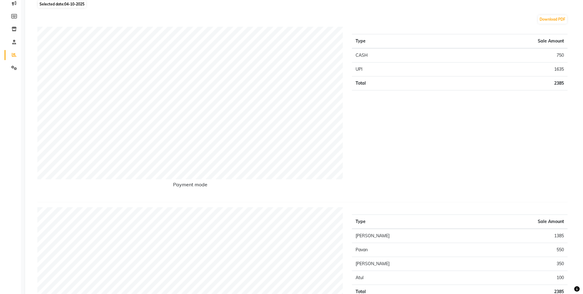
scroll to position [0, 0]
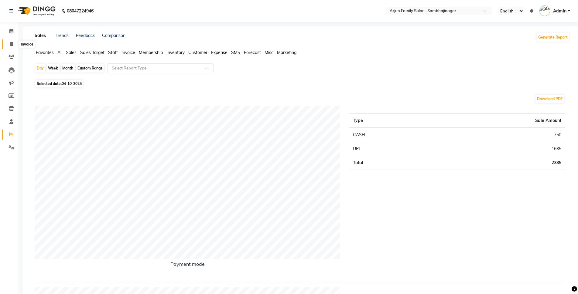
click at [10, 42] on icon at bounding box center [11, 44] width 3 height 5
select select "service"
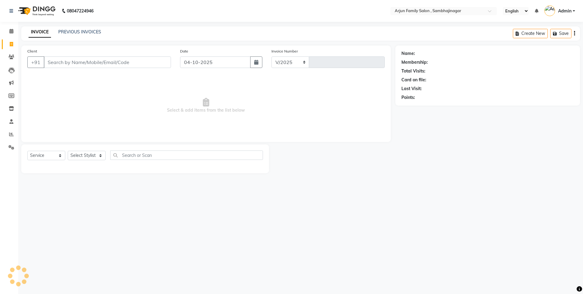
select select "6947"
type input "4516"
click at [75, 62] on input "Client" at bounding box center [107, 63] width 127 height 12
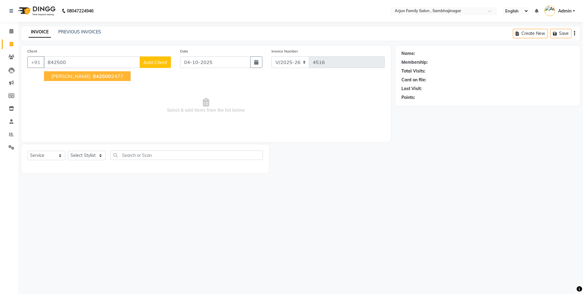
click at [86, 74] on span "salman sanyad" at bounding box center [70, 76] width 39 height 6
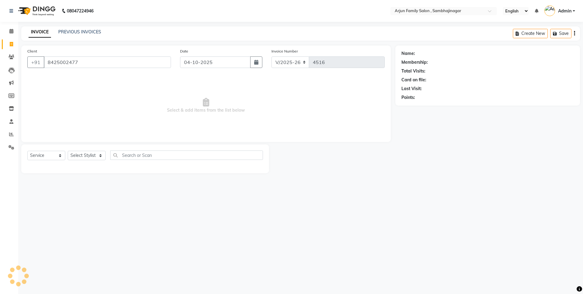
type input "8425002477"
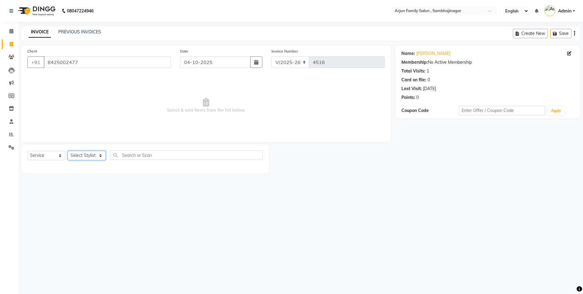
click at [89, 156] on select "Select Stylist arjun [PERSON_NAME] [PERSON_NAME] [PERSON_NAME] [PERSON_NAME]" at bounding box center [87, 155] width 38 height 9
select select "54803"
click at [68, 151] on select "Select Stylist arjun [PERSON_NAME] [PERSON_NAME] [PERSON_NAME] [PERSON_NAME]" at bounding box center [87, 155] width 38 height 9
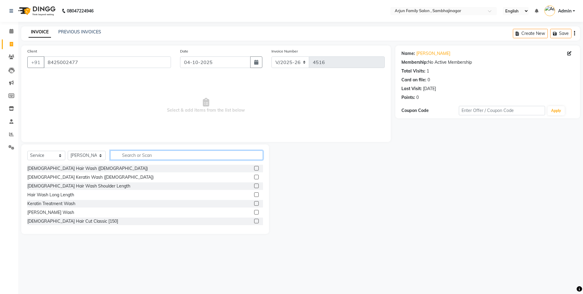
click at [128, 154] on input "text" at bounding box center [186, 155] width 153 height 9
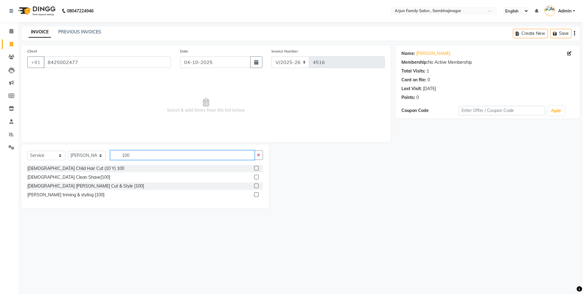
type input "100"
drag, startPoint x: 258, startPoint y: 186, endPoint x: 260, endPoint y: 181, distance: 6.0
click at [260, 182] on div "Male Child Hair Cut (10 Y) 100 Male Clean Shave[100] Male Beard Cut & Style [10…" at bounding box center [145, 182] width 236 height 35
click at [256, 185] on label at bounding box center [256, 186] width 5 height 5
click at [256, 185] on input "checkbox" at bounding box center [256, 186] width 4 height 4
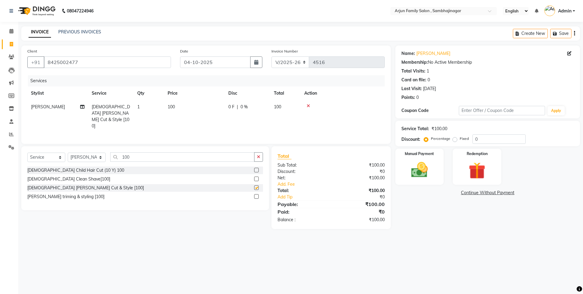
checkbox input "false"
click at [419, 156] on label "Manual Payment" at bounding box center [420, 154] width 30 height 6
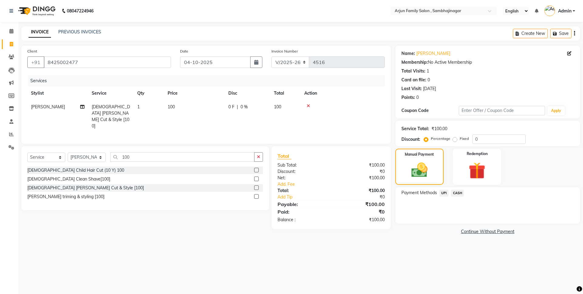
click at [443, 194] on span "UPI" at bounding box center [444, 193] width 9 height 7
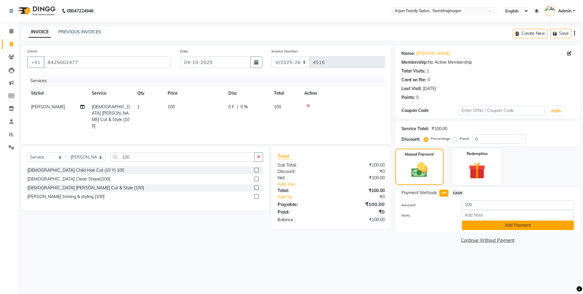
click at [494, 228] on button "Add Payment" at bounding box center [518, 225] width 112 height 9
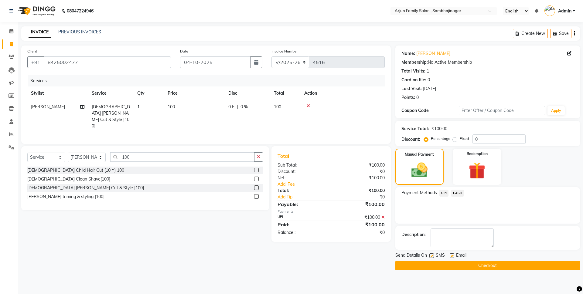
click at [467, 270] on button "Checkout" at bounding box center [488, 265] width 185 height 9
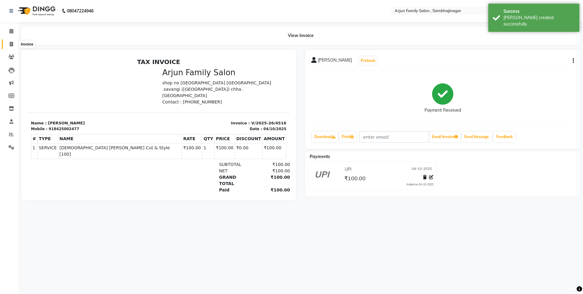
click at [10, 45] on icon at bounding box center [11, 44] width 3 height 5
select select "service"
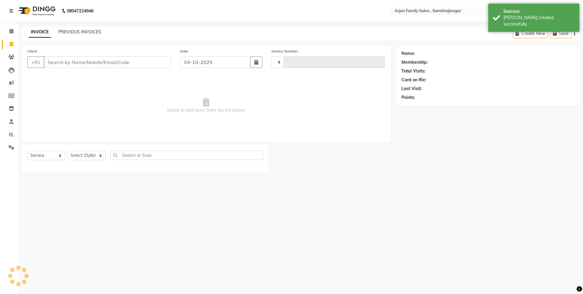
type input "4517"
select select "6947"
click at [82, 62] on input "Client" at bounding box center [107, 63] width 127 height 12
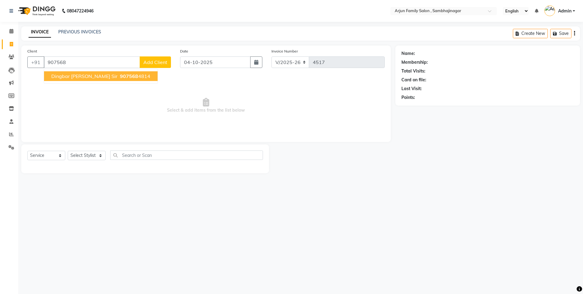
click at [120, 73] on span "907568" at bounding box center [129, 76] width 18 height 6
type input "9075684814"
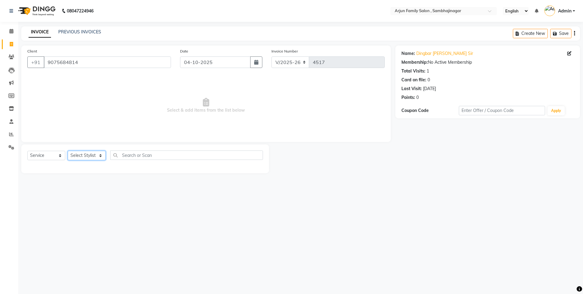
click at [89, 158] on select "Select Stylist arjun [PERSON_NAME] [PERSON_NAME] [PERSON_NAME] [PERSON_NAME]" at bounding box center [87, 155] width 38 height 9
select select "54806"
click at [68, 151] on select "Select Stylist arjun [PERSON_NAME] [PERSON_NAME] [PERSON_NAME] [PERSON_NAME]" at bounding box center [87, 155] width 38 height 9
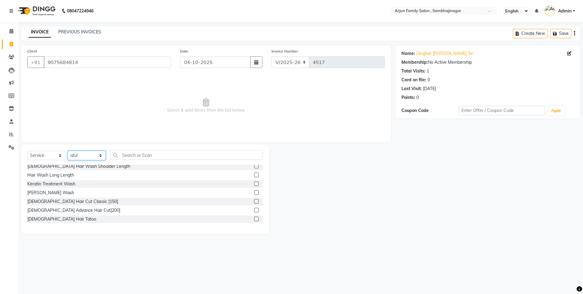
scroll to position [30, 0]
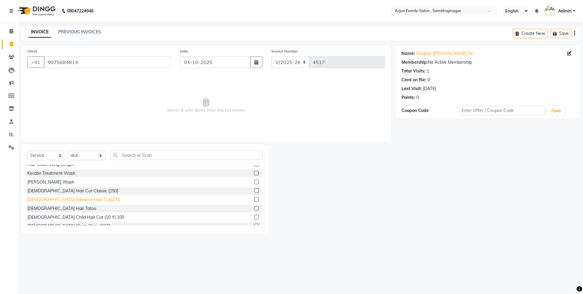
click at [77, 198] on div "[DEMOGRAPHIC_DATA] Advance Hair Cut[200]" at bounding box center [73, 200] width 93 height 6
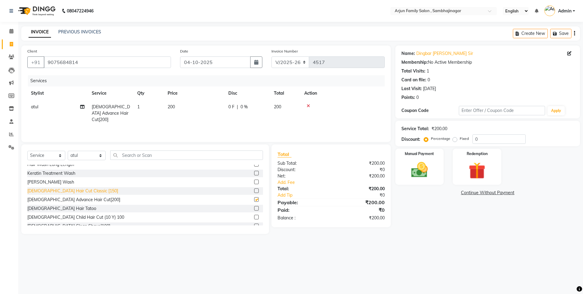
checkbox input "false"
click at [81, 156] on select "Select Stylist arjun [PERSON_NAME] [PERSON_NAME] [PERSON_NAME] [PERSON_NAME]" at bounding box center [87, 155] width 38 height 9
select select "83793"
click at [68, 151] on select "Select Stylist arjun [PERSON_NAME] [PERSON_NAME] [PERSON_NAME] [PERSON_NAME]" at bounding box center [87, 155] width 38 height 9
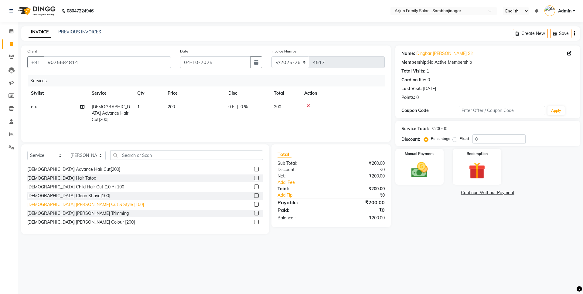
click at [78, 207] on div "[DEMOGRAPHIC_DATA] [PERSON_NAME] Cut & Style [100]" at bounding box center [85, 205] width 117 height 6
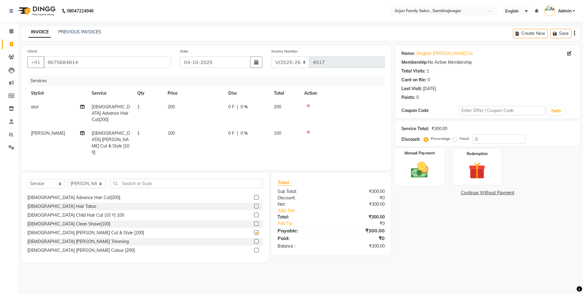
checkbox input "false"
click at [415, 173] on img at bounding box center [420, 170] width 28 height 20
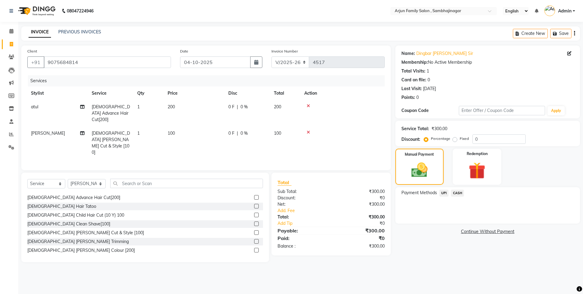
click at [445, 190] on span "UPI" at bounding box center [444, 193] width 9 height 7
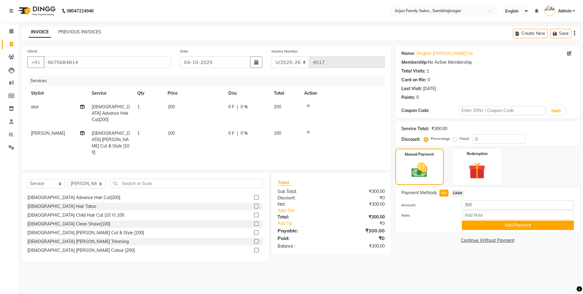
click at [458, 192] on span "CASH" at bounding box center [457, 193] width 13 height 7
click at [492, 224] on button "Add Payment" at bounding box center [518, 225] width 112 height 9
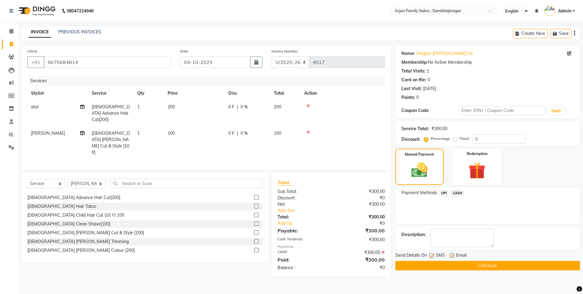
click at [458, 192] on span "CASH" at bounding box center [457, 193] width 13 height 7
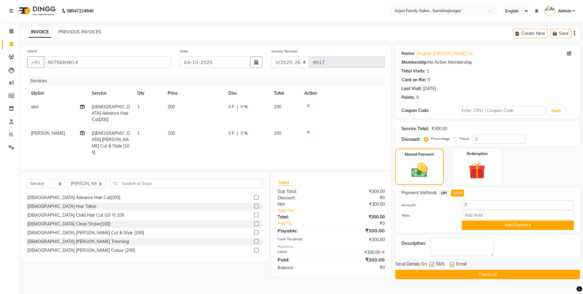
drag, startPoint x: 452, startPoint y: 277, endPoint x: 455, endPoint y: 273, distance: 5.0
click at [453, 276] on button "Checkout" at bounding box center [488, 274] width 185 height 9
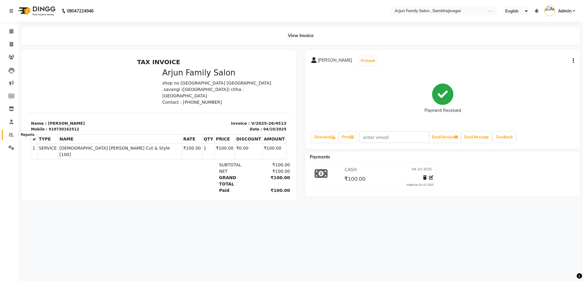
click at [8, 135] on span at bounding box center [11, 134] width 11 height 7
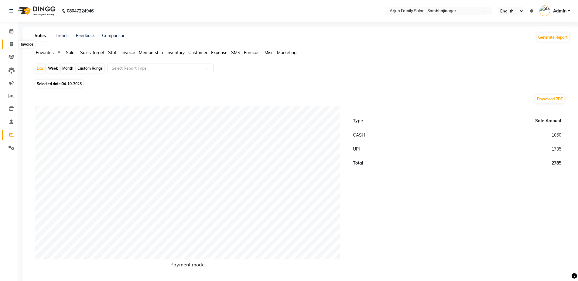
drag, startPoint x: 12, startPoint y: 43, endPoint x: 40, endPoint y: 15, distance: 39.3
click at [12, 43] on icon at bounding box center [11, 44] width 3 height 5
select select "service"
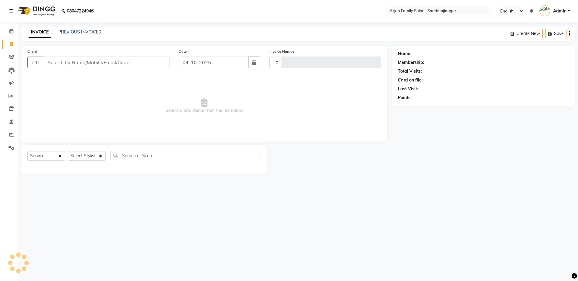
type input "4518"
select select "6947"
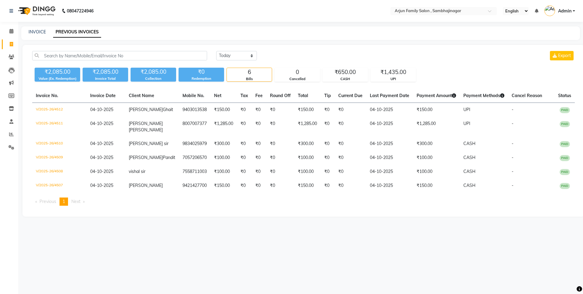
click at [5, 44] on link "Invoice" at bounding box center [9, 44] width 15 height 10
select select "service"
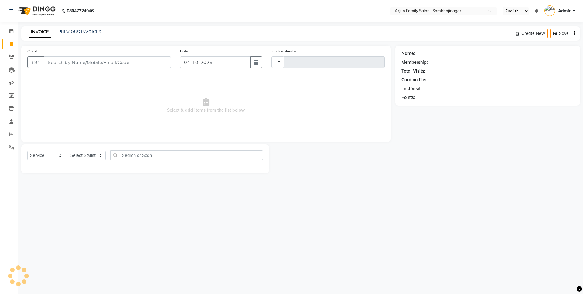
type input "4518"
select select "6947"
click at [81, 69] on div "Client +91" at bounding box center [99, 60] width 153 height 25
click at [82, 63] on input "Client" at bounding box center [107, 63] width 127 height 12
type input "b"
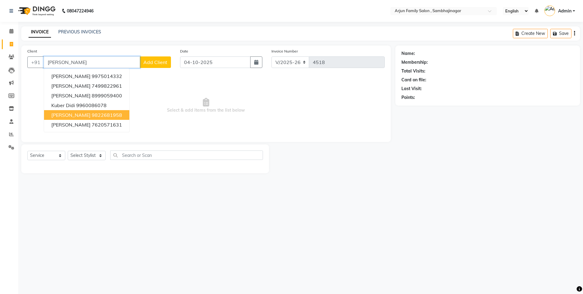
click at [108, 118] on button "[PERSON_NAME] 9822681958" at bounding box center [86, 115] width 85 height 10
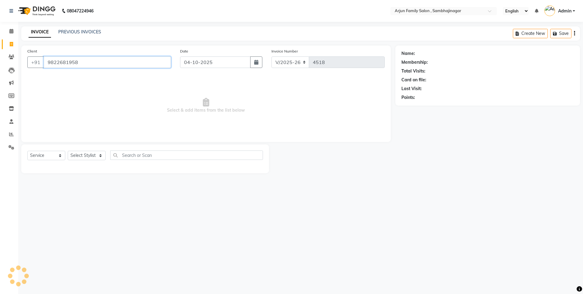
type input "9822681958"
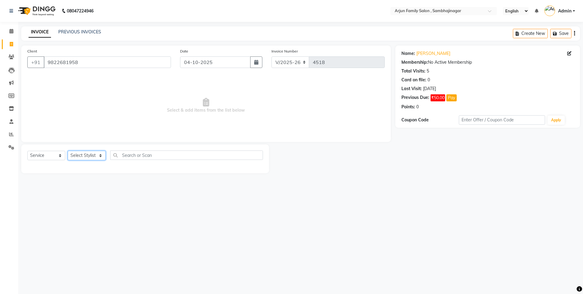
drag, startPoint x: 92, startPoint y: 152, endPoint x: 92, endPoint y: 156, distance: 3.9
click at [92, 152] on select "Select Stylist arjun [PERSON_NAME] [PERSON_NAME] [PERSON_NAME] [PERSON_NAME]" at bounding box center [87, 155] width 38 height 9
select select "62015"
click at [68, 151] on select "Select Stylist arjun [PERSON_NAME] [PERSON_NAME] [PERSON_NAME] [PERSON_NAME]" at bounding box center [87, 155] width 38 height 9
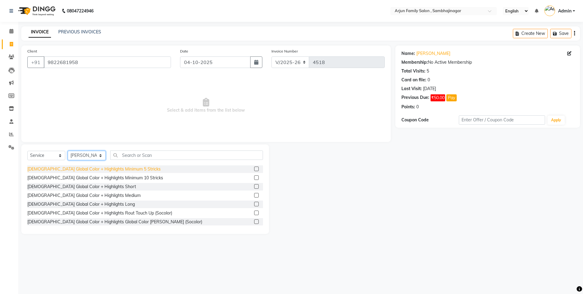
scroll to position [425, 0]
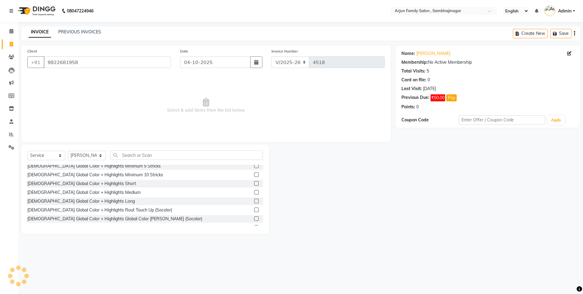
click at [124, 160] on div "Select Service Product Membership Package Voucher Prepaid Gift Card Select Styl…" at bounding box center [145, 158] width 236 height 14
click at [128, 157] on input "text" at bounding box center [186, 155] width 153 height 9
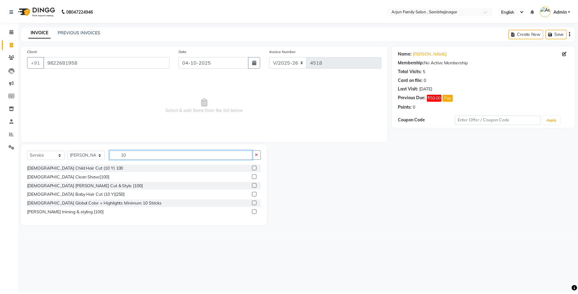
scroll to position [0, 0]
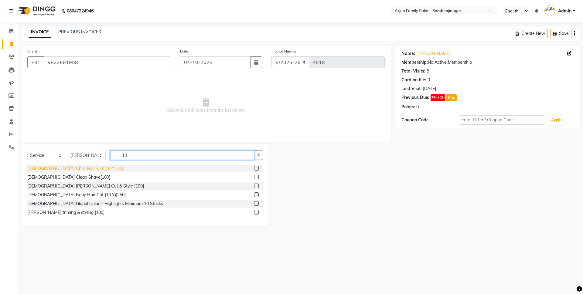
type input "10"
click at [83, 169] on div "[DEMOGRAPHIC_DATA] Child Hair Cut (10 Y) 100" at bounding box center [75, 169] width 97 height 6
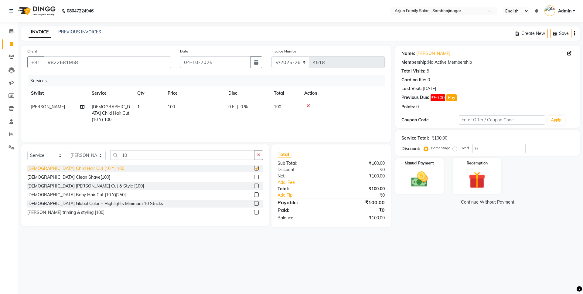
checkbox input "false"
drag, startPoint x: 424, startPoint y: 182, endPoint x: 431, endPoint y: 189, distance: 10.1
click at [424, 182] on img at bounding box center [420, 180] width 28 height 20
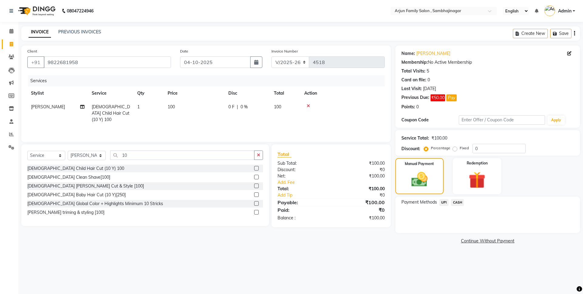
click at [445, 202] on span "UPI" at bounding box center [444, 202] width 9 height 7
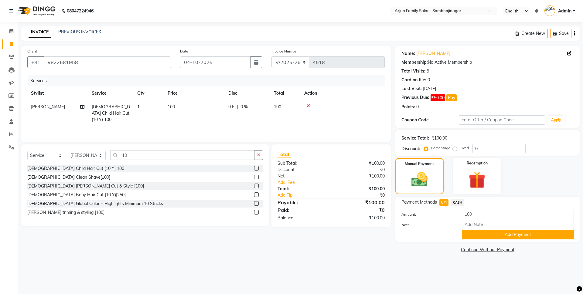
click at [465, 234] on button "Add Payment" at bounding box center [518, 234] width 112 height 9
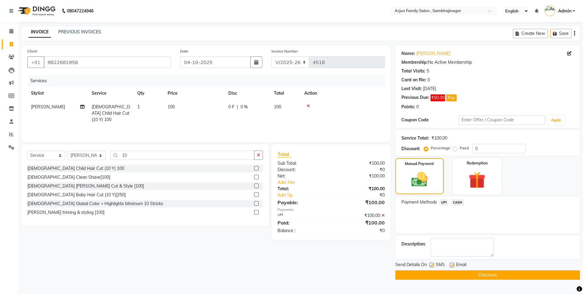
click at [468, 277] on button "Checkout" at bounding box center [488, 275] width 185 height 9
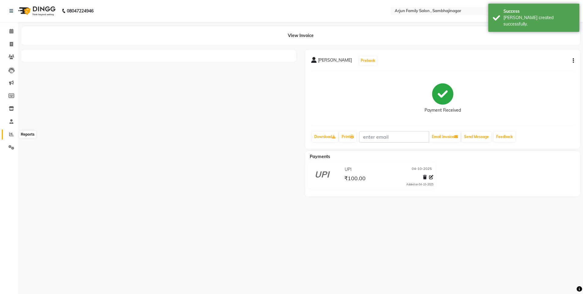
click at [13, 134] on icon at bounding box center [11, 134] width 5 height 5
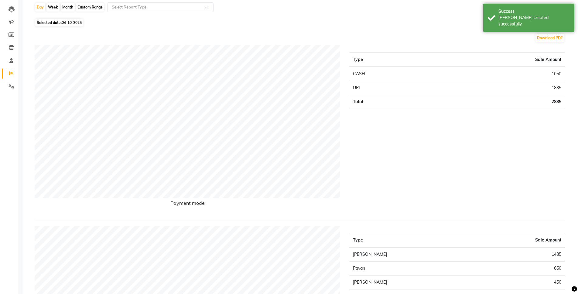
scroll to position [61, 0]
